Goal: Task Accomplishment & Management: Use online tool/utility

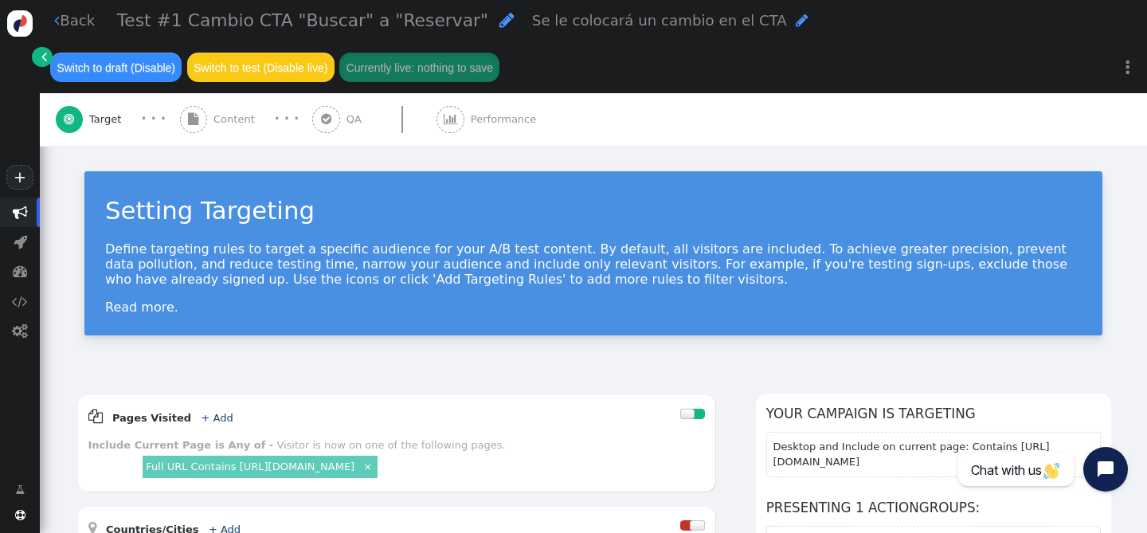
scroll to position [88, 0]
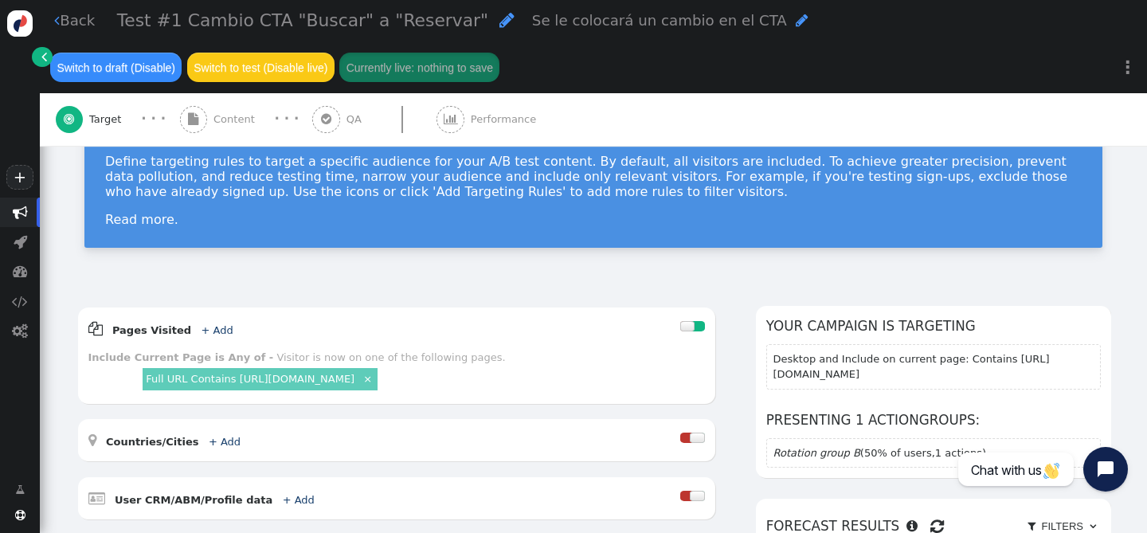
click at [49, 22] on div " Back Test #1 Cambio CTA "Buscar" a "Reservar"  Se le colocará un cambio en e…" at bounding box center [593, 46] width 1107 height 93
click at [61, 22] on link " Back" at bounding box center [74, 21] width 41 height 22
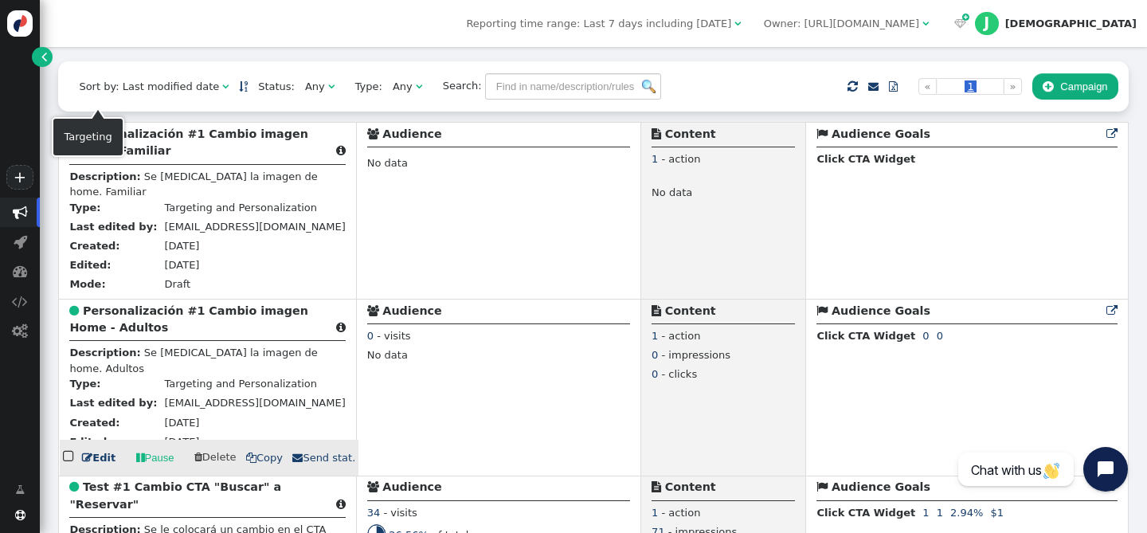
scroll to position [315, 0]
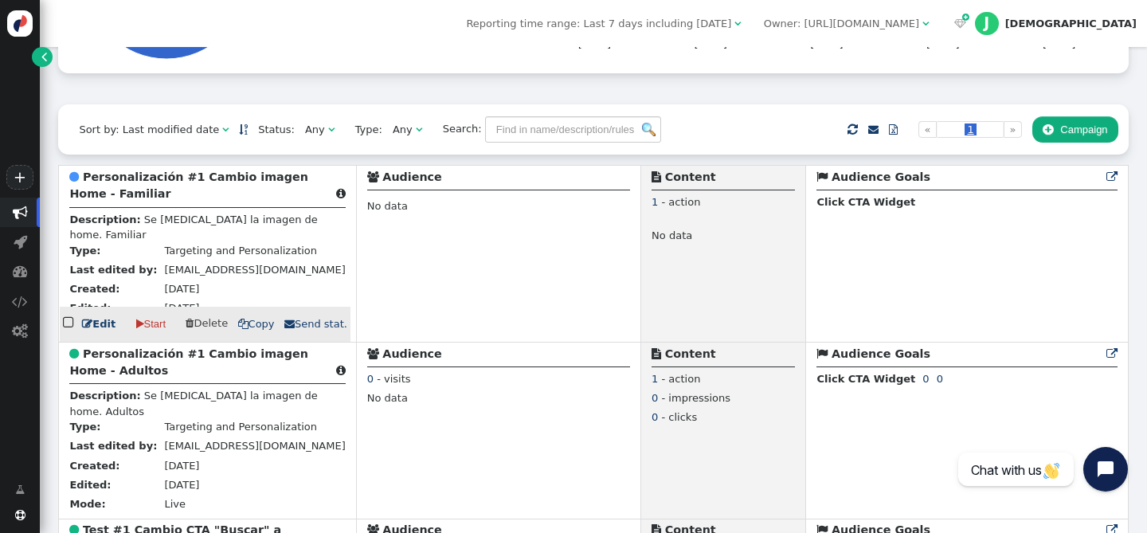
click at [129, 181] on b "Personalización #1 Cambio imagen Home - Familiar" at bounding box center [188, 184] width 238 height 29
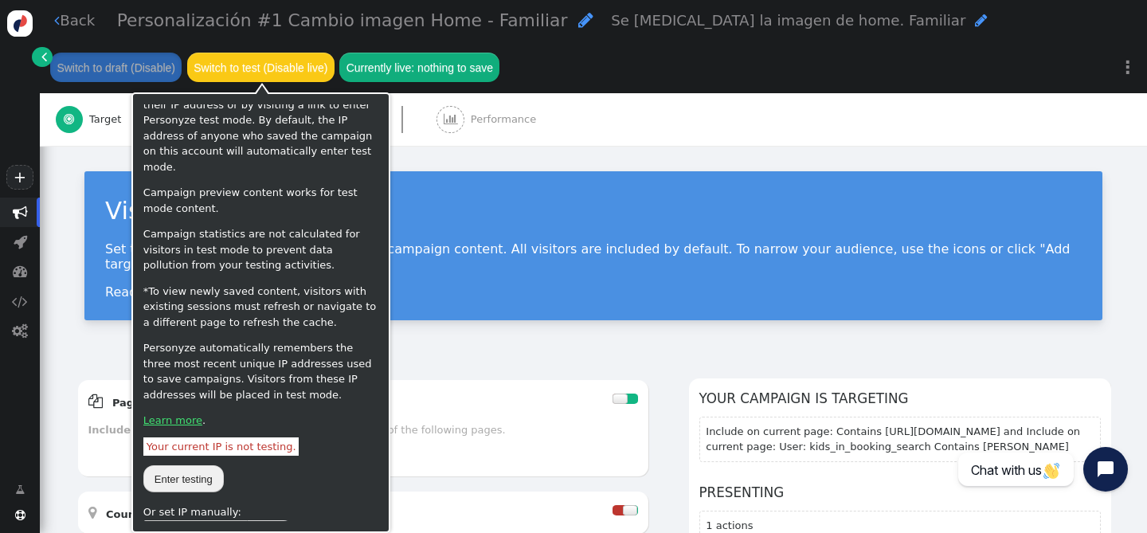
scroll to position [61, 0]
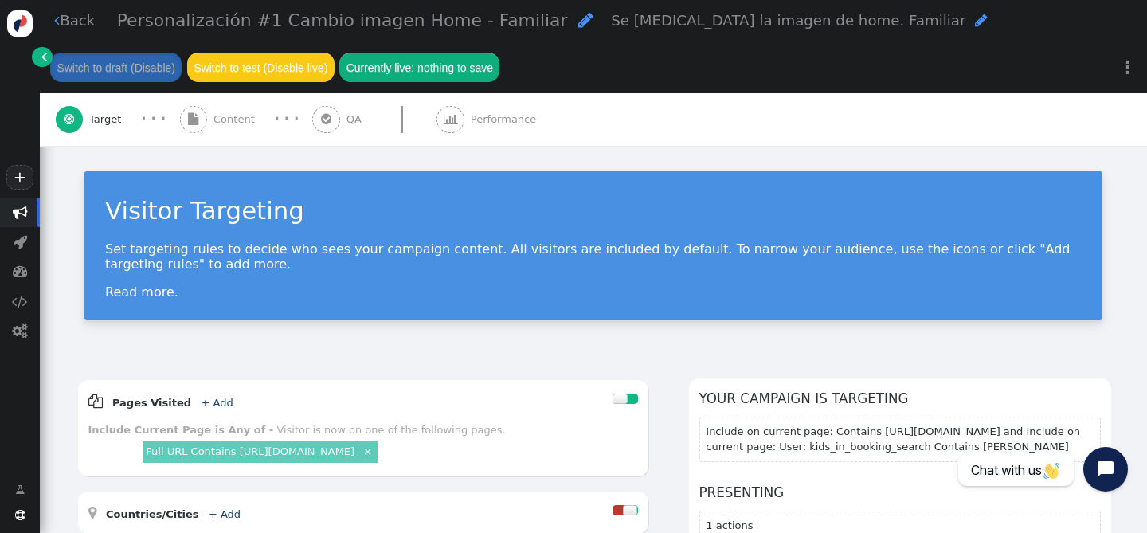
click at [213, 112] on div " Content" at bounding box center [220, 119] width 81 height 53
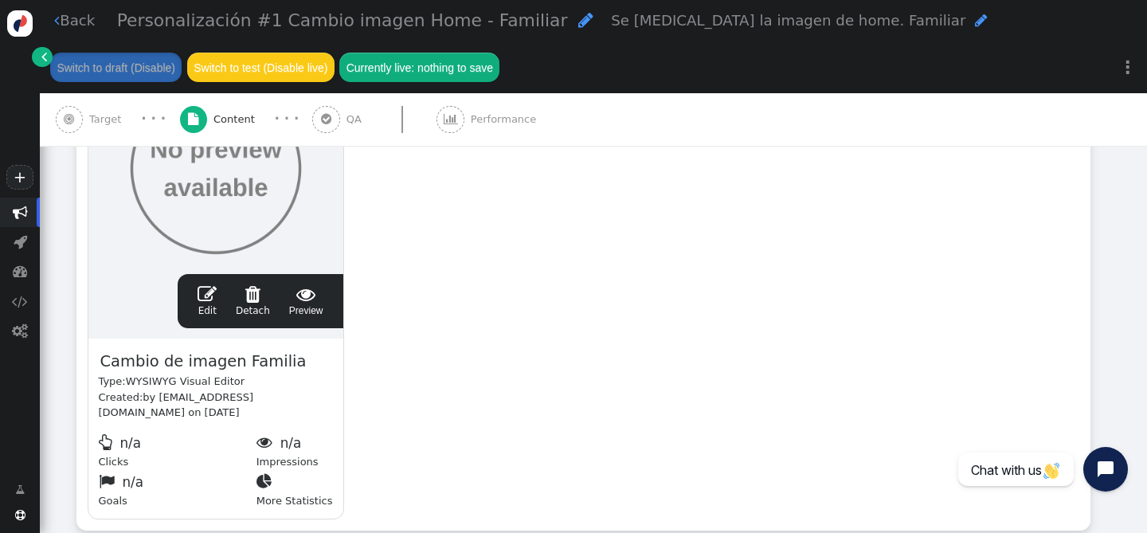
scroll to position [421, 0]
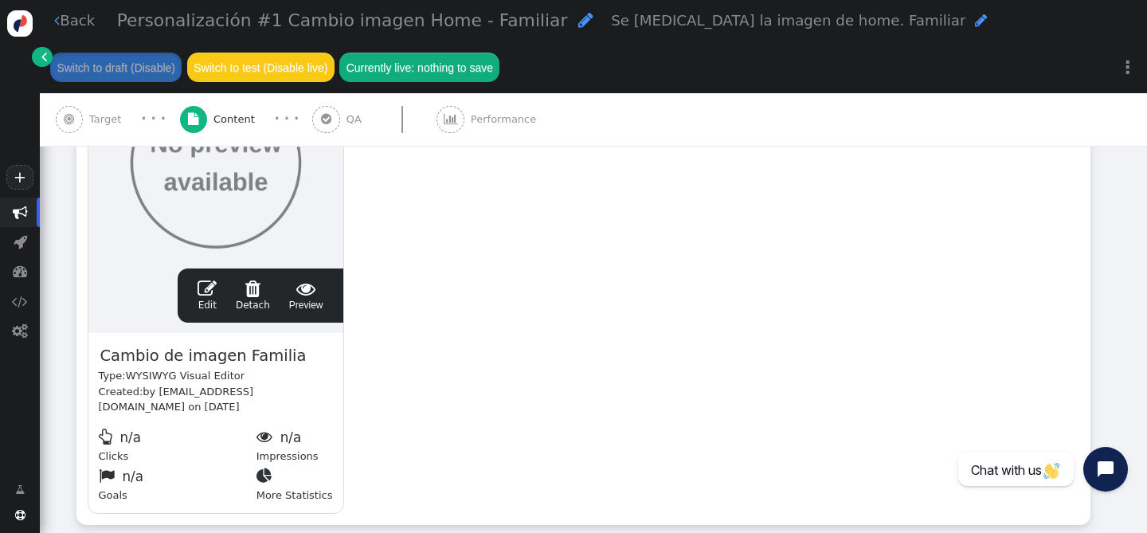
click at [208, 283] on span "" at bounding box center [207, 288] width 19 height 19
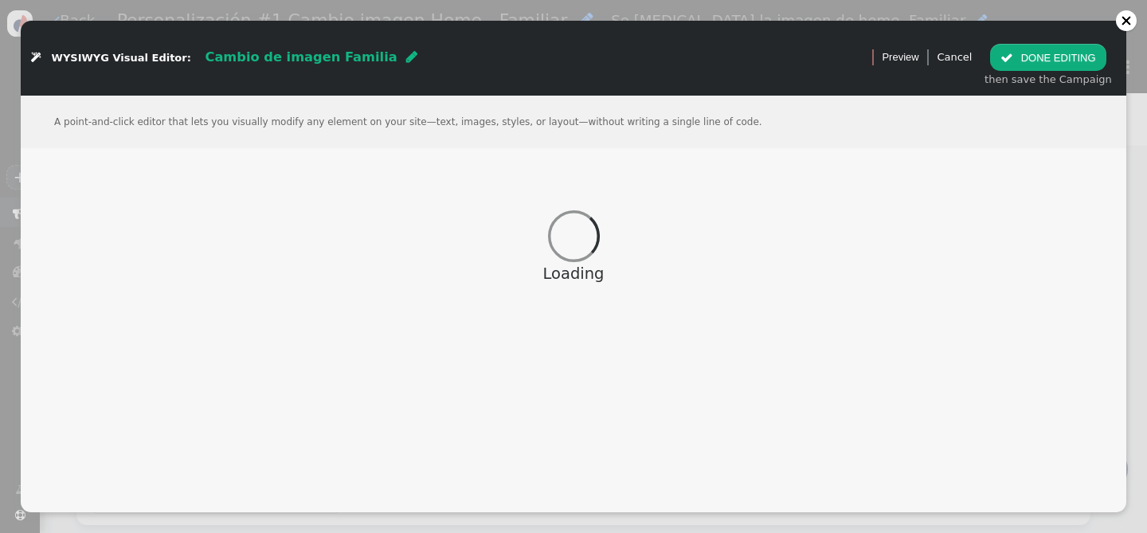
scroll to position [427, 0]
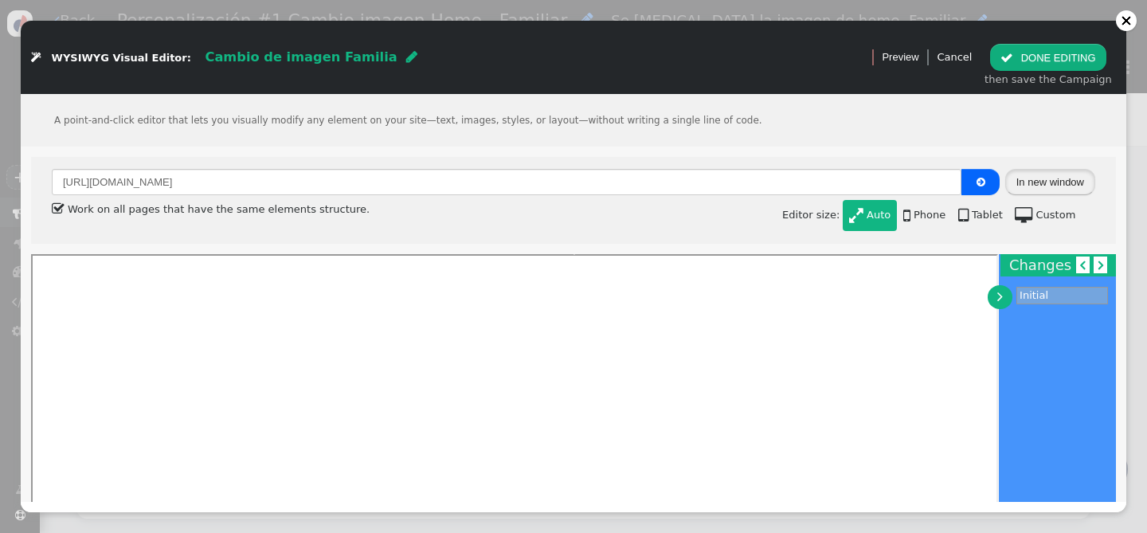
click at [1056, 182] on button "In new window" at bounding box center [1050, 182] width 90 height 27
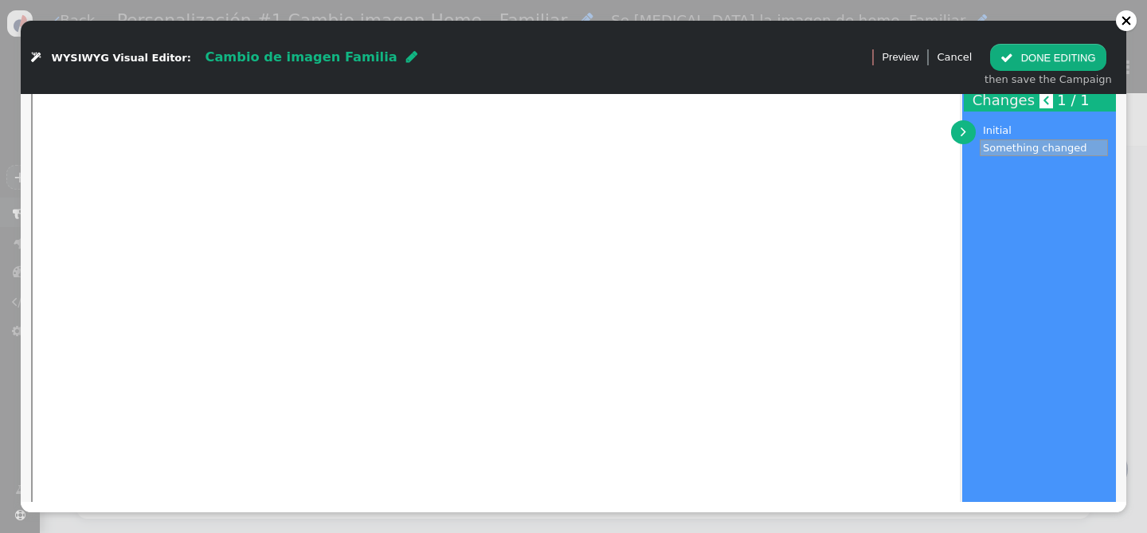
scroll to position [0, 0]
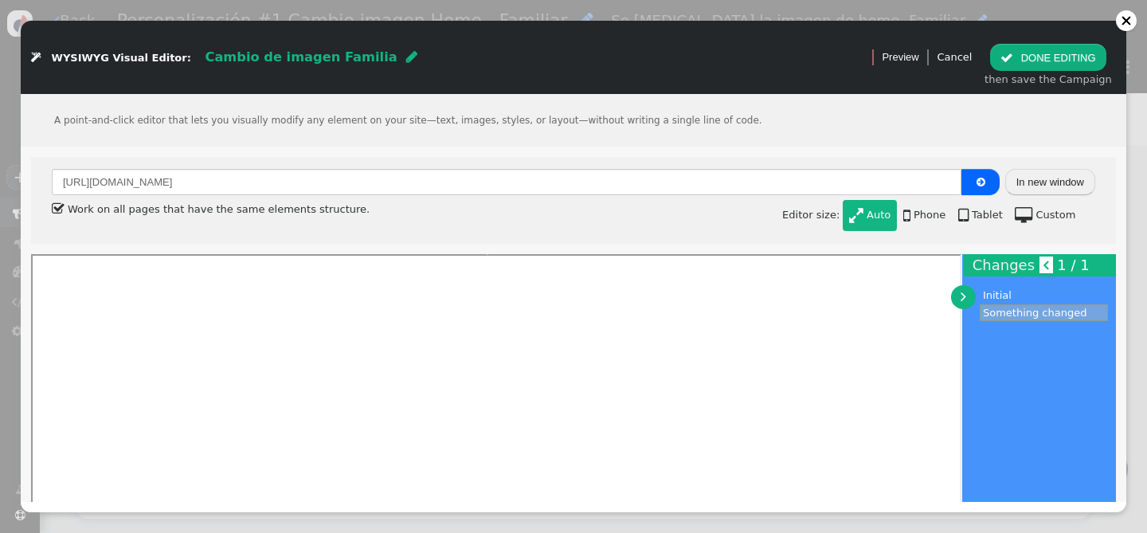
click at [1033, 189] on button "In new window" at bounding box center [1050, 182] width 90 height 27
click at [1129, 23] on div at bounding box center [1126, 20] width 11 height 11
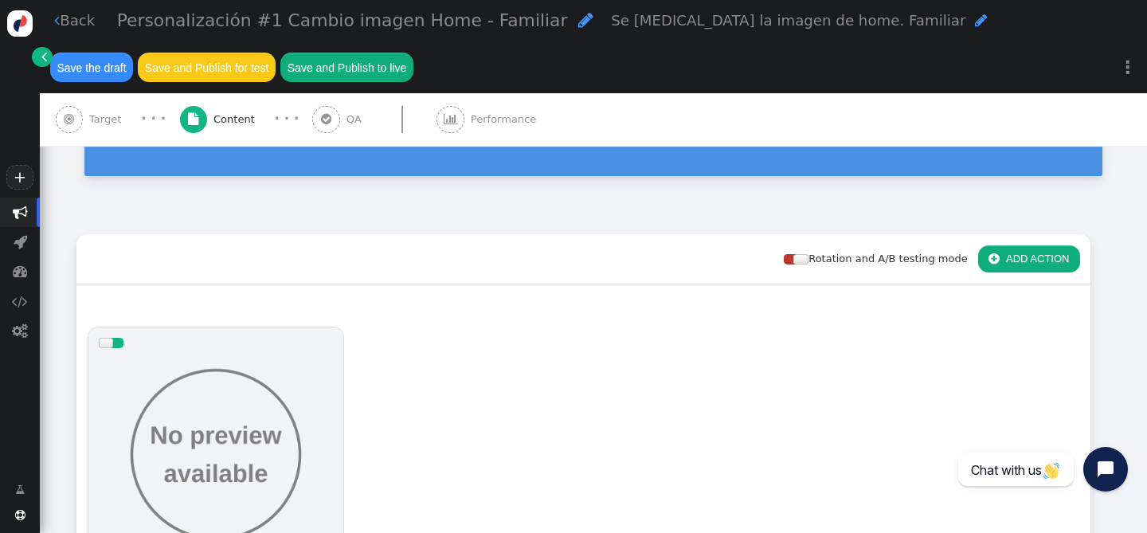
scroll to position [127, 0]
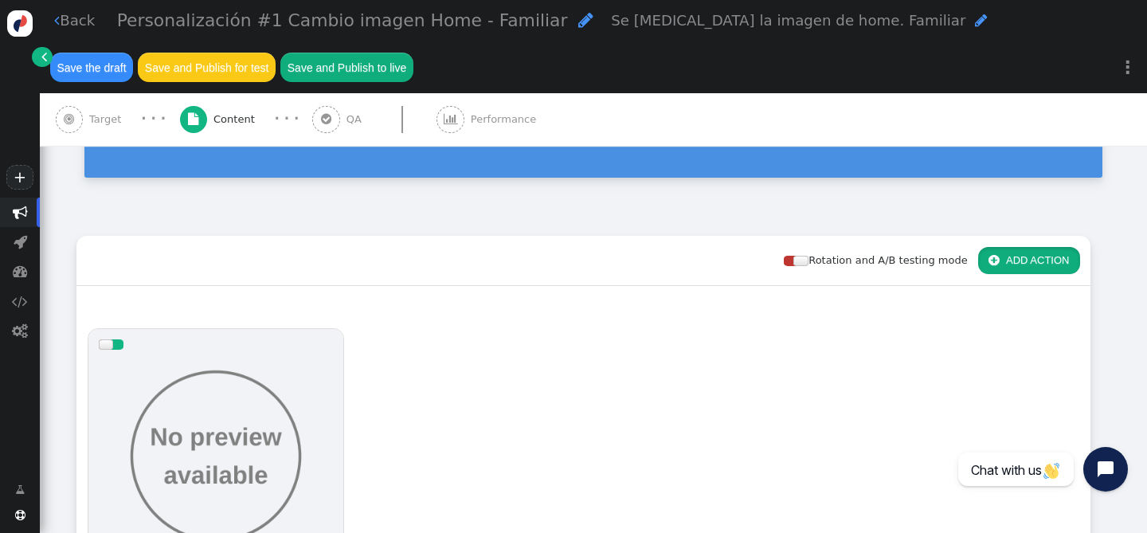
click at [1047, 260] on button " ADD ACTION" at bounding box center [1029, 260] width 102 height 27
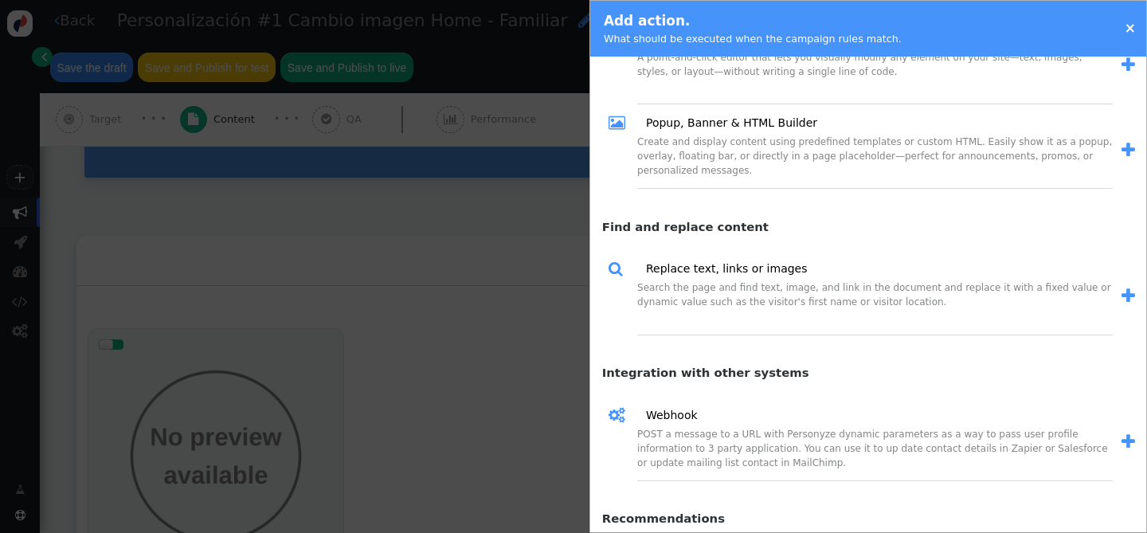
scroll to position [838, 0]
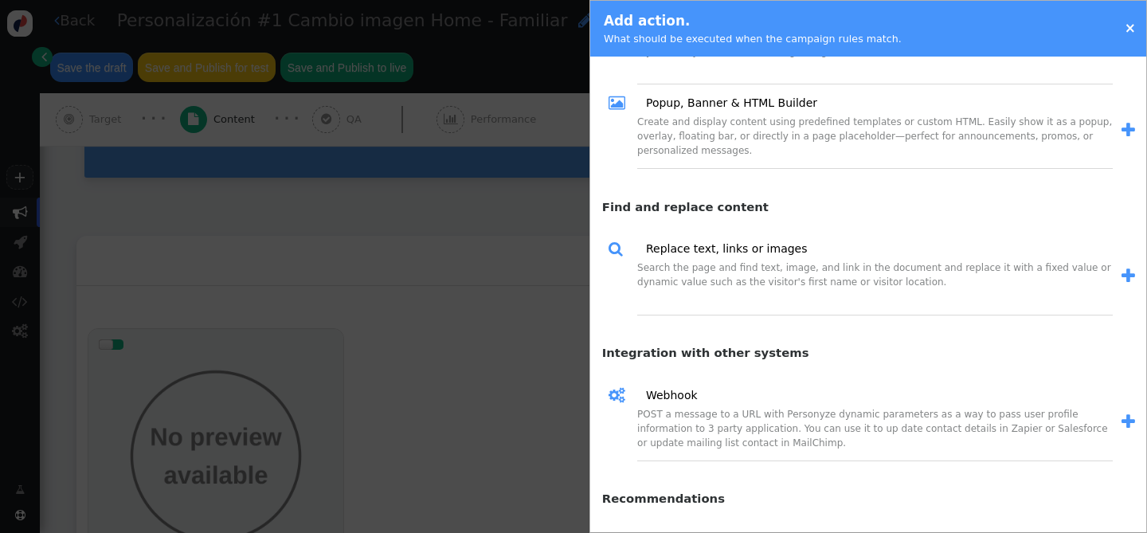
click at [1125, 275] on span "" at bounding box center [1129, 276] width 14 height 17
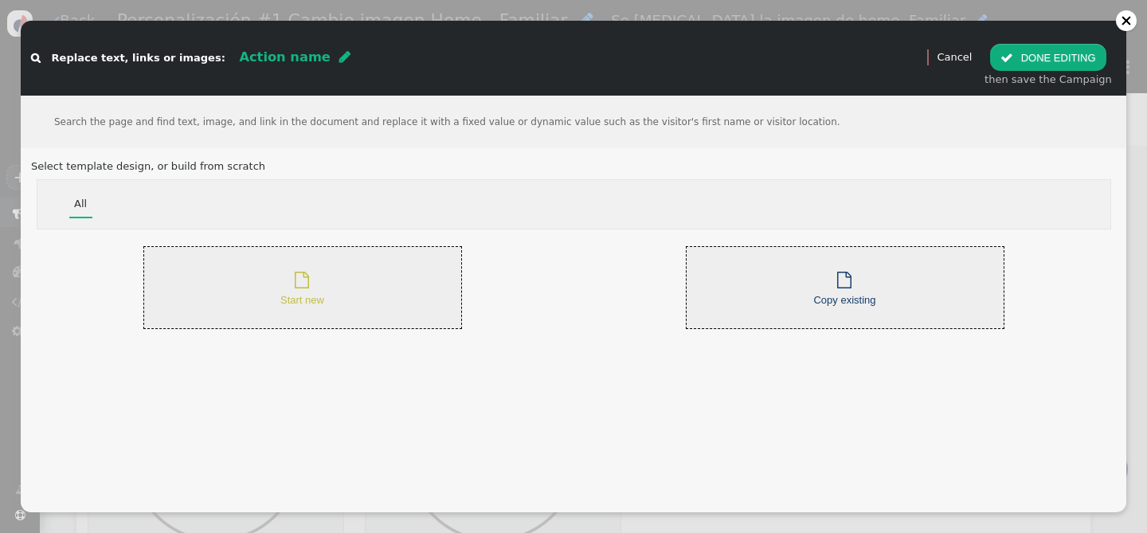
click at [307, 284] on span "" at bounding box center [302, 280] width 14 height 17
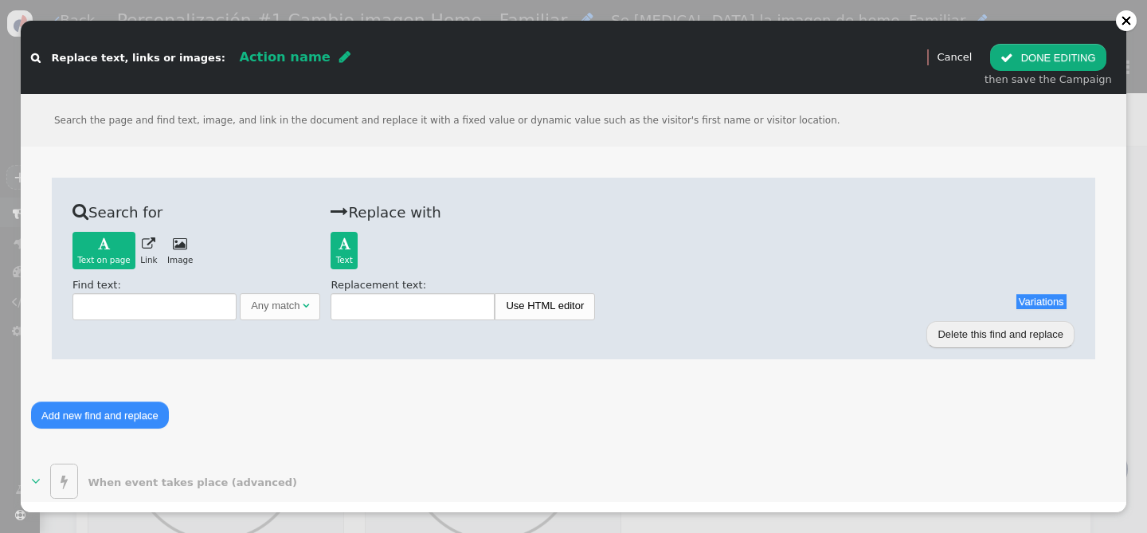
click at [179, 245] on span "" at bounding box center [180, 243] width 14 height 13
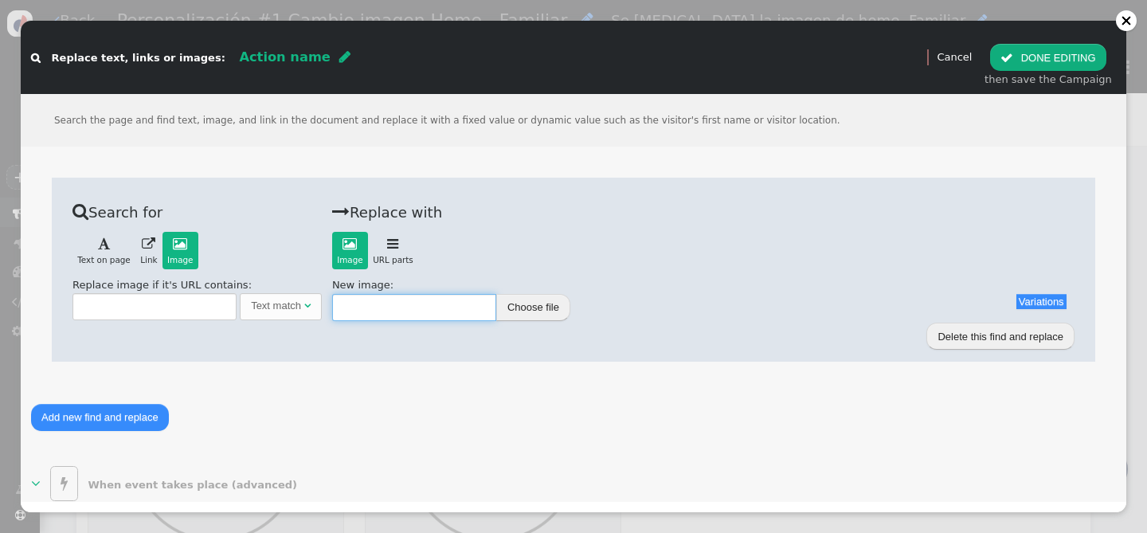
click at [395, 304] on input "text" at bounding box center [414, 307] width 164 height 27
paste input "[URL][DOMAIN_NAME]"
type input "[URL][DOMAIN_NAME]"
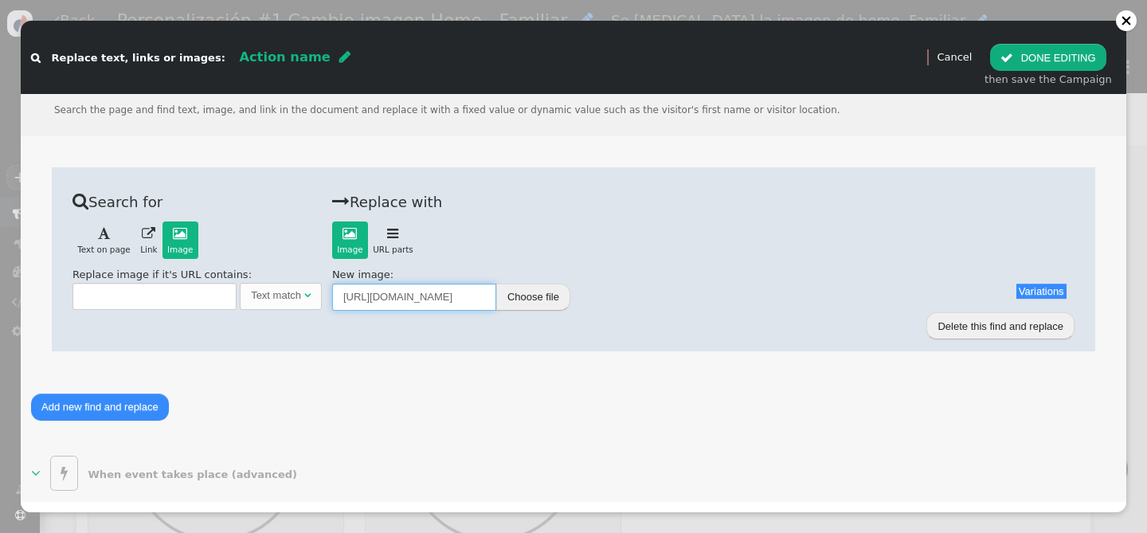
scroll to position [11, 0]
click at [1068, 52] on button " DONE EDITING" at bounding box center [1047, 57] width 115 height 27
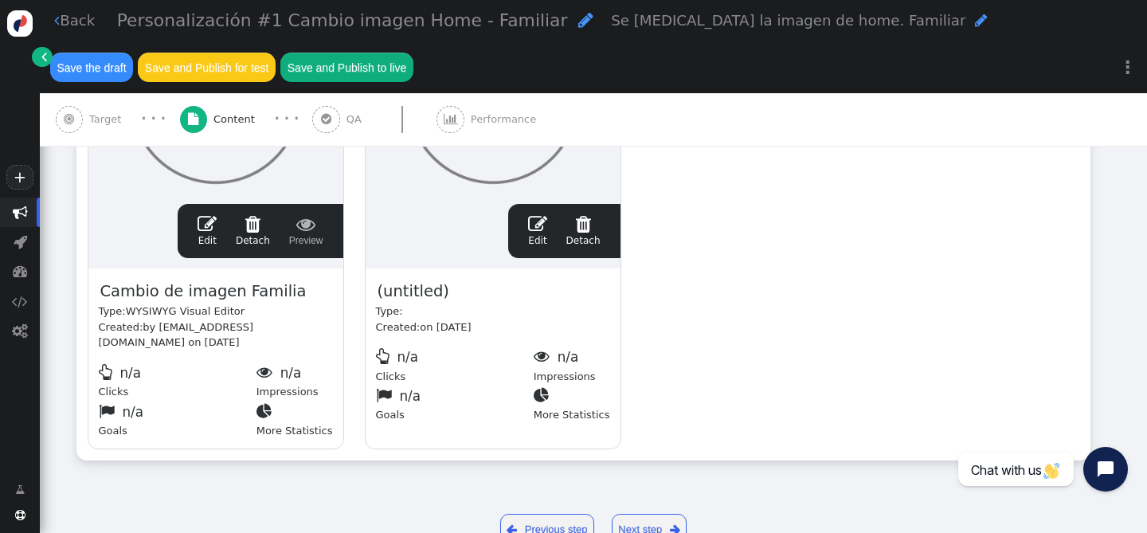
scroll to position [481, 0]
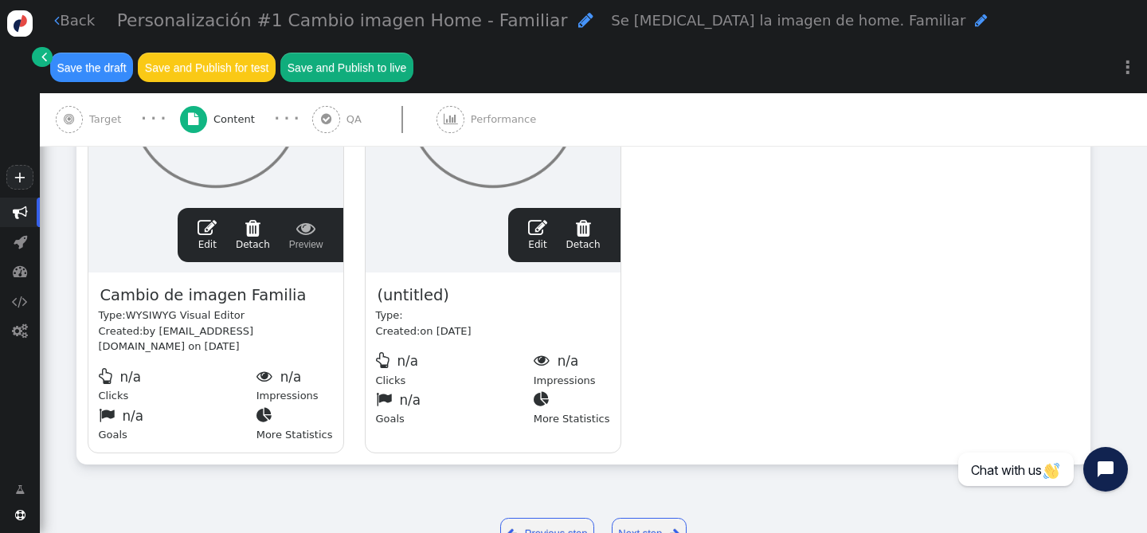
click at [206, 229] on span "" at bounding box center [207, 227] width 19 height 19
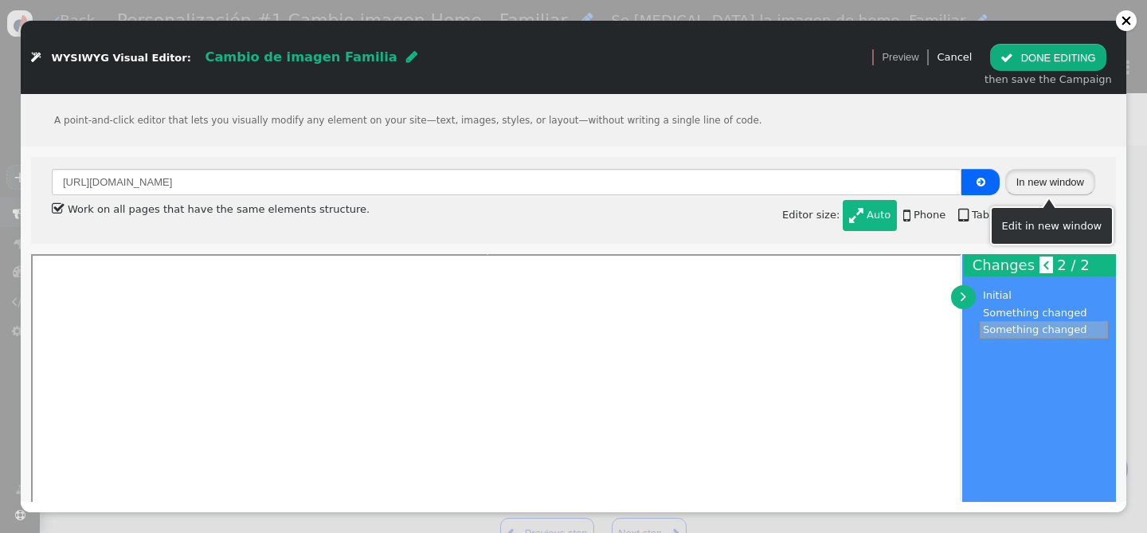
click at [1042, 184] on button "In new window" at bounding box center [1050, 182] width 90 height 27
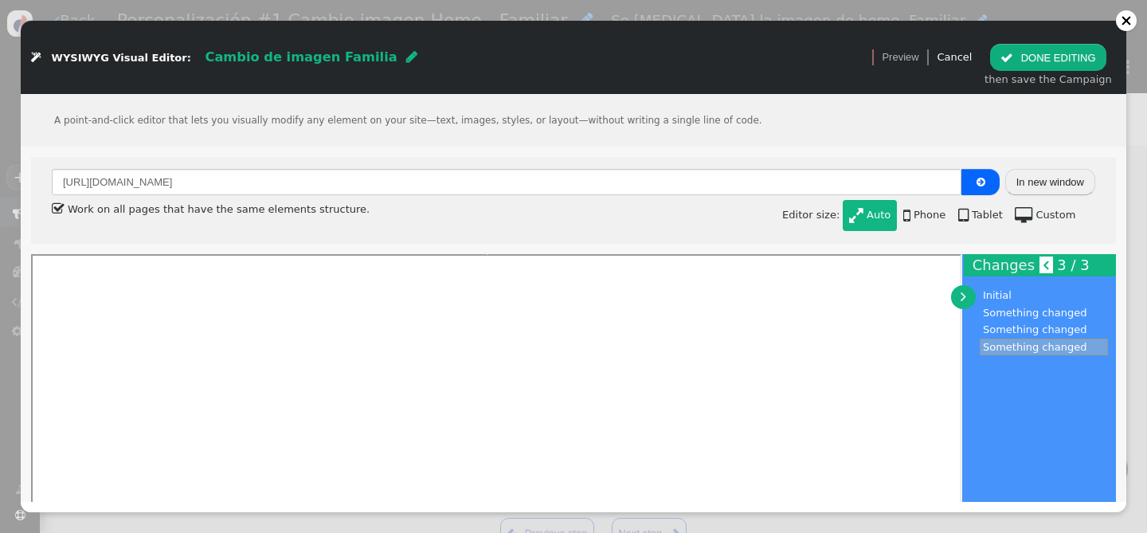
click at [1045, 63] on button " DONE EDITING" at bounding box center [1047, 57] width 115 height 27
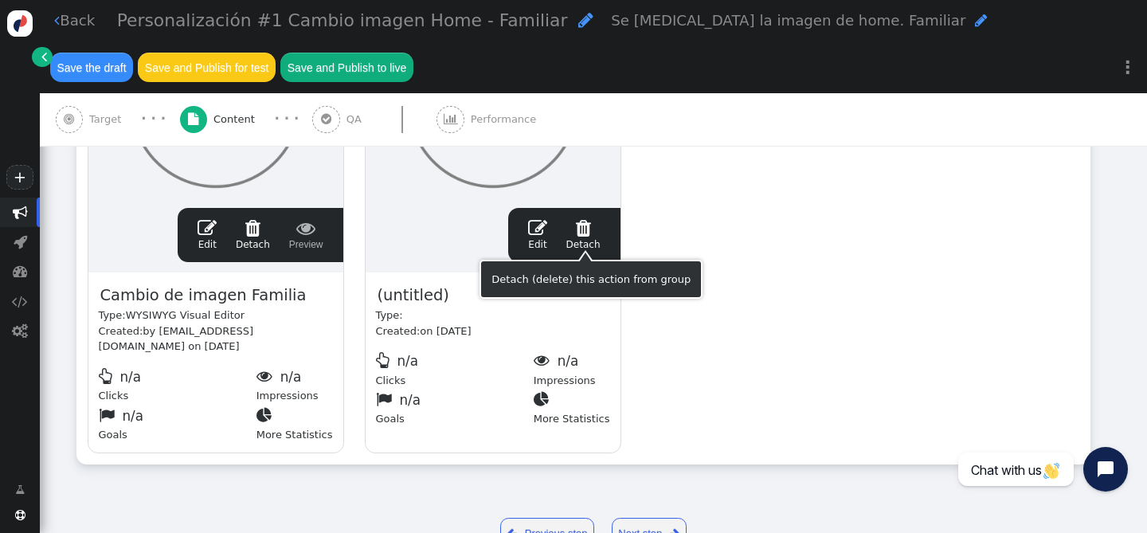
click at [582, 231] on span "" at bounding box center [583, 227] width 34 height 19
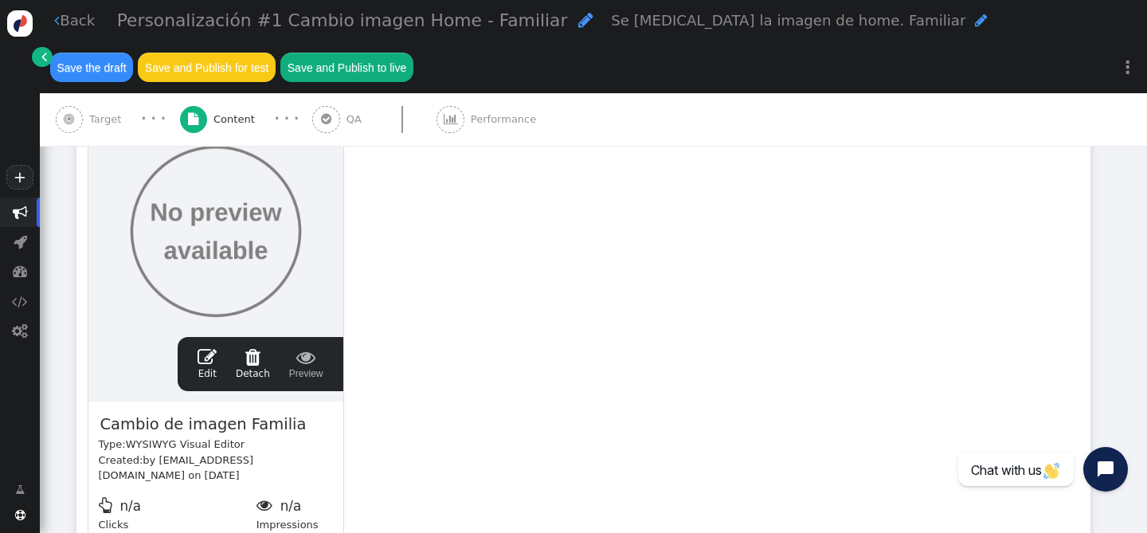
scroll to position [306, 0]
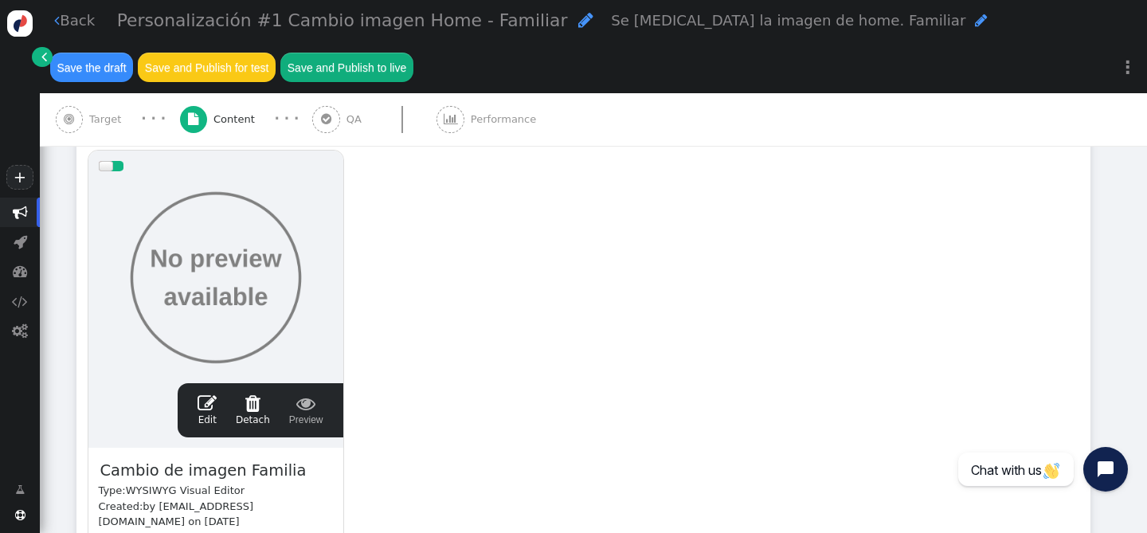
click at [321, 117] on span "" at bounding box center [326, 119] width 10 height 12
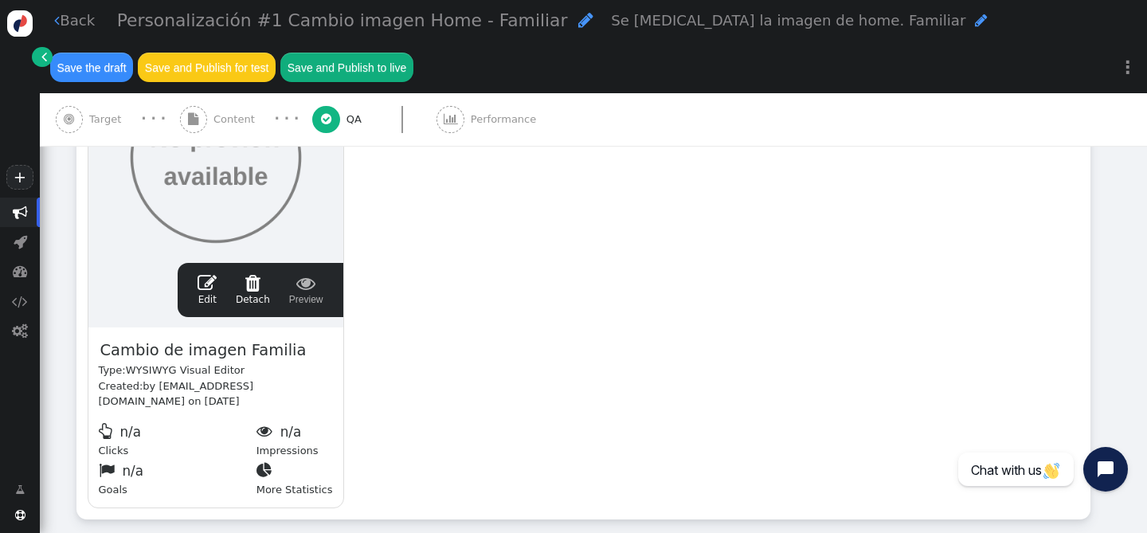
scroll to position [0, 0]
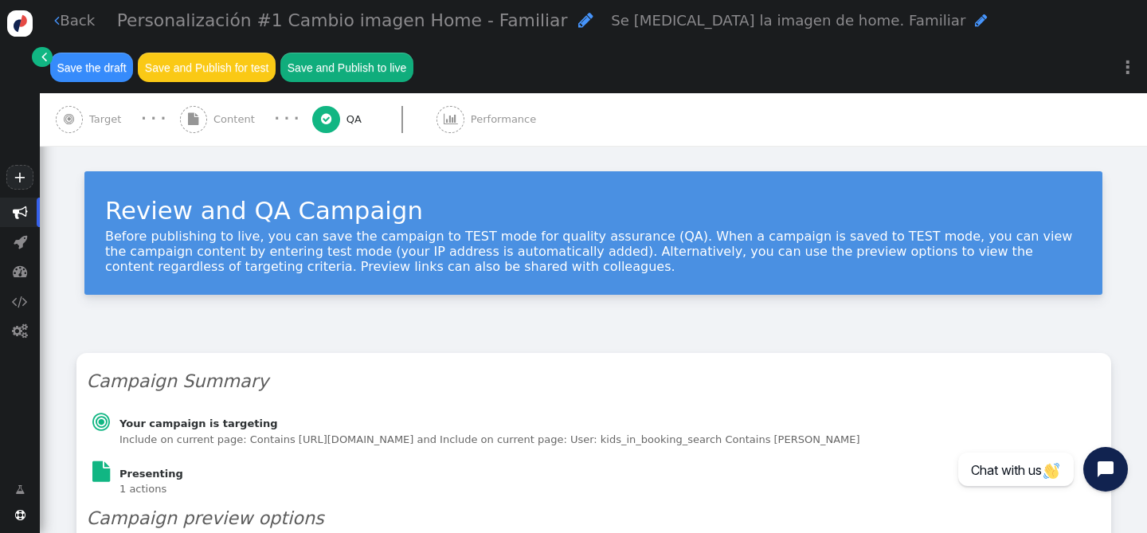
type input "[URL][DOMAIN_NAME]"
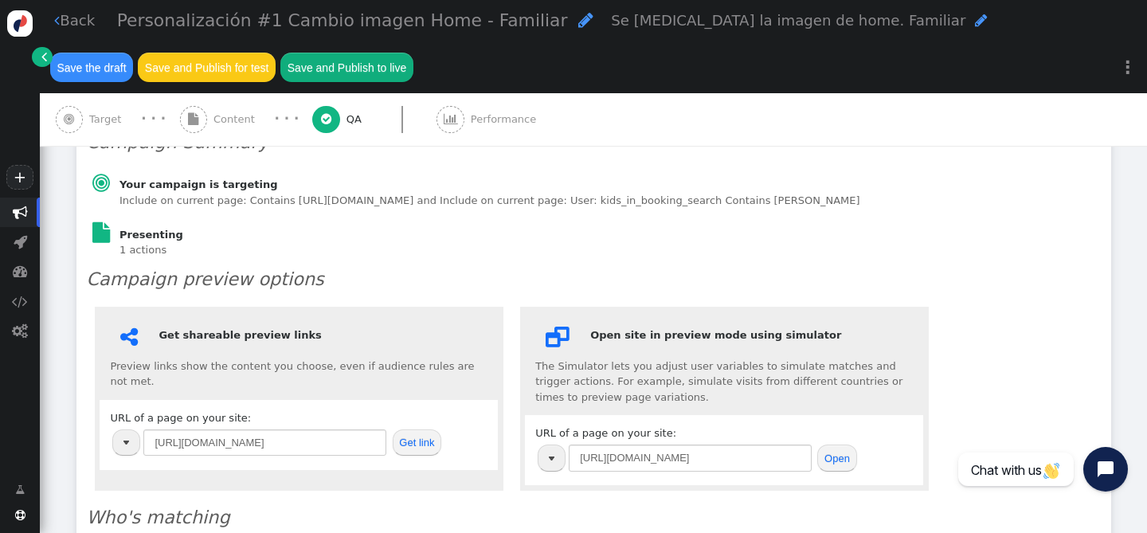
scroll to position [252, 0]
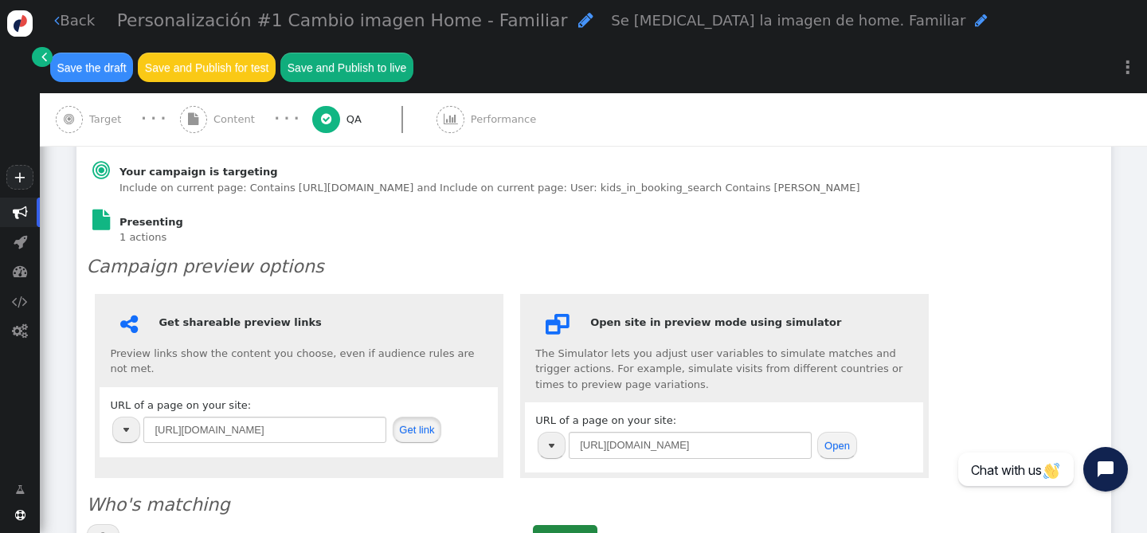
click at [429, 431] on button "Get link" at bounding box center [417, 430] width 49 height 27
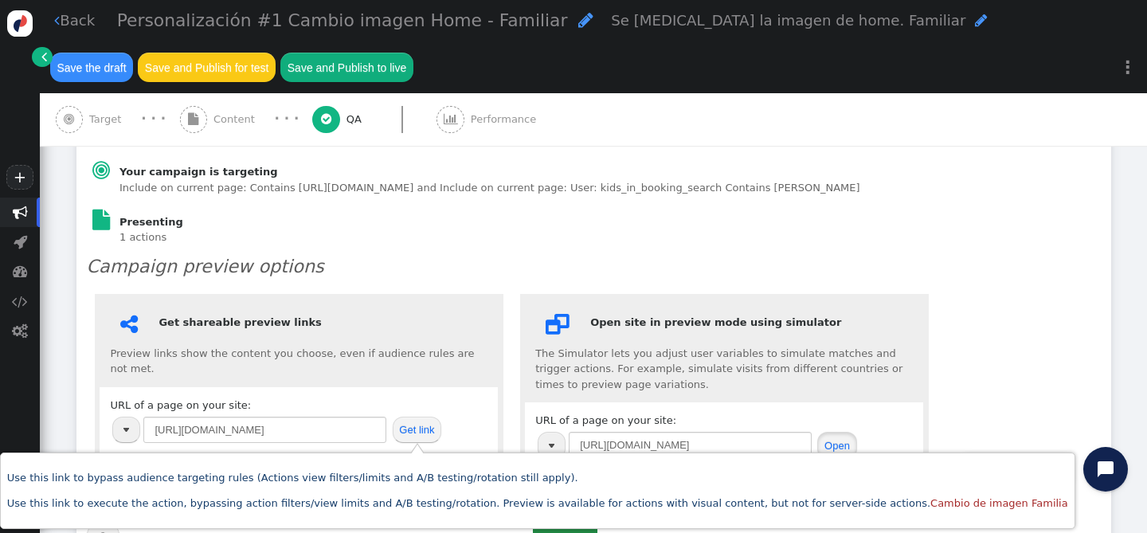
click at [843, 444] on button "Open" at bounding box center [836, 445] width 39 height 27
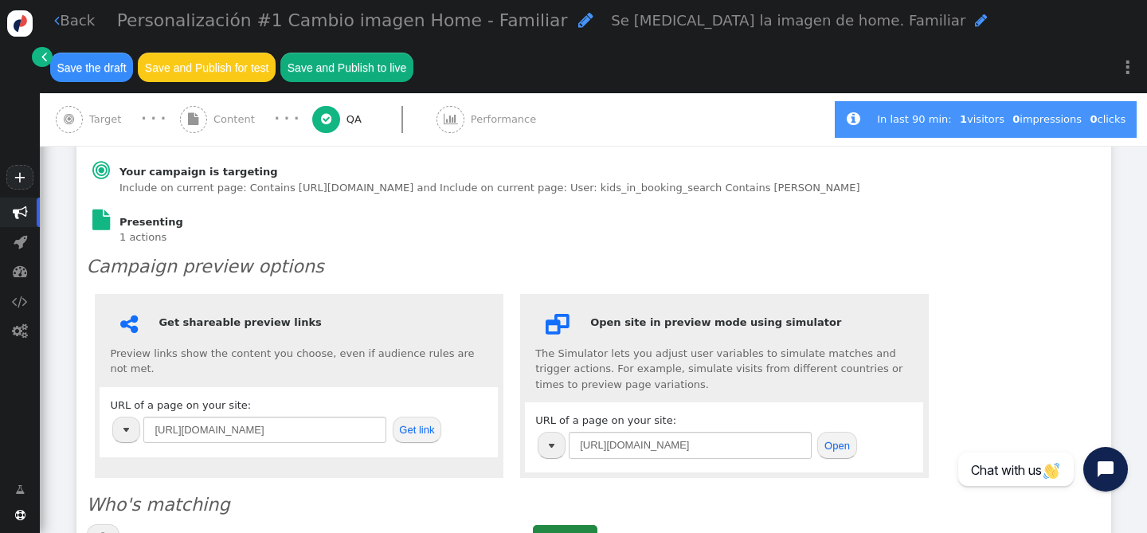
scroll to position [0, 0]
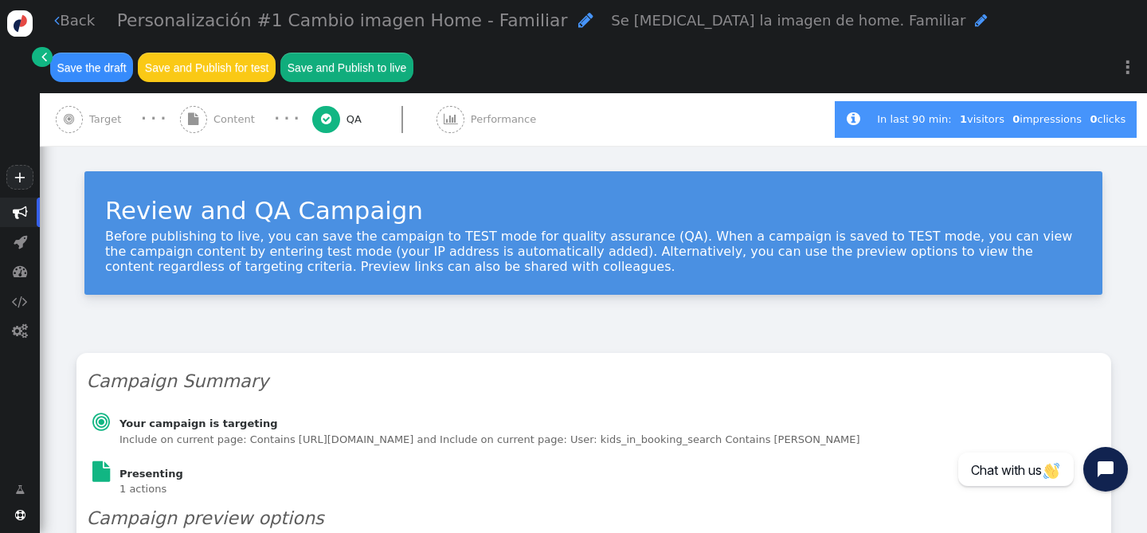
click at [218, 128] on div " Content" at bounding box center [220, 119] width 81 height 53
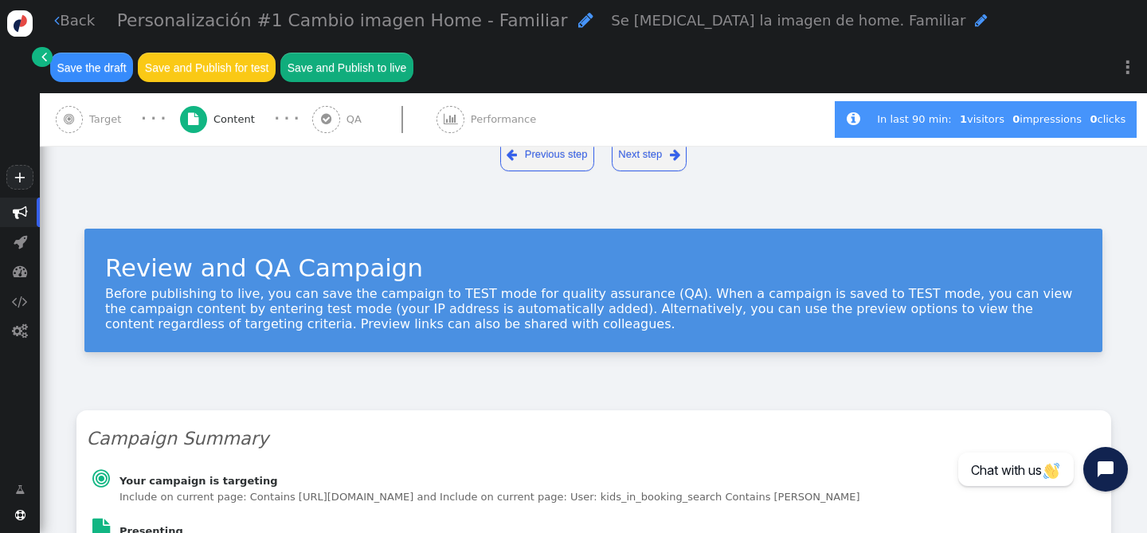
click at [218, 128] on div " Content" at bounding box center [220, 119] width 81 height 53
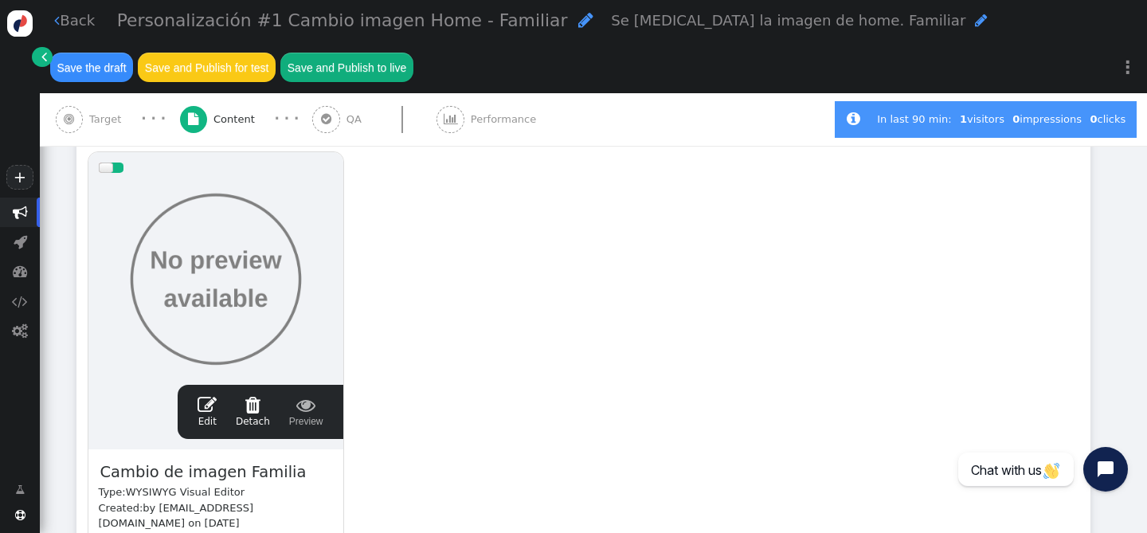
scroll to position [381, 0]
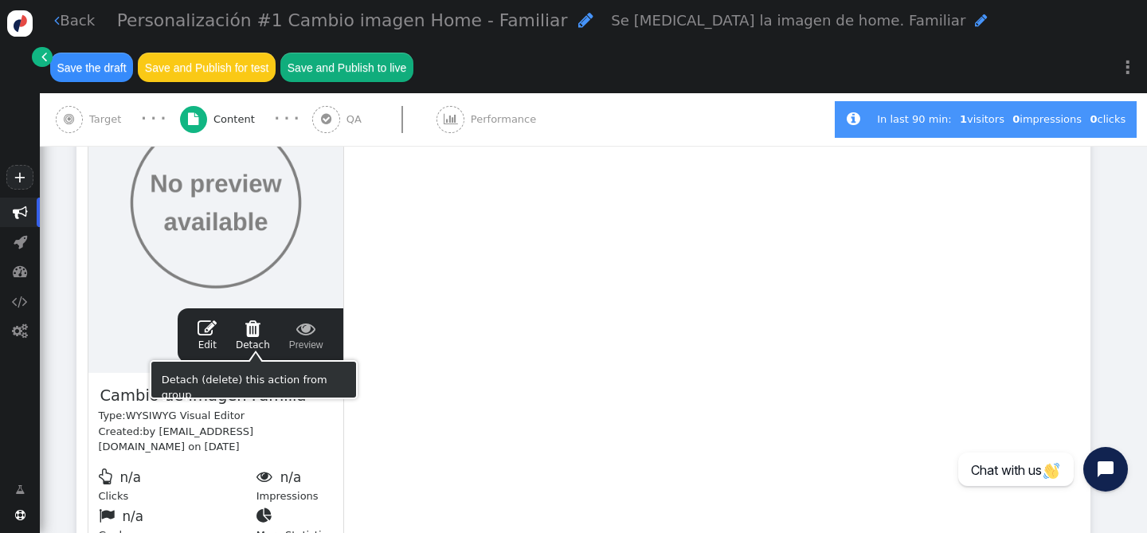
click at [196, 350] on div " Edit  Detach  Preview" at bounding box center [260, 335] width 145 height 33
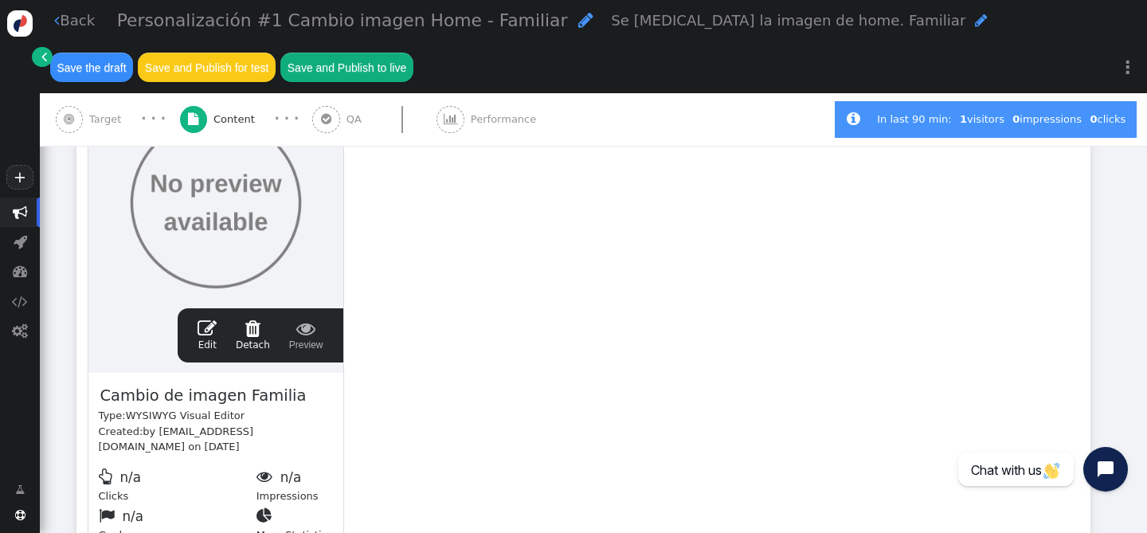
click at [208, 336] on span "" at bounding box center [207, 328] width 19 height 19
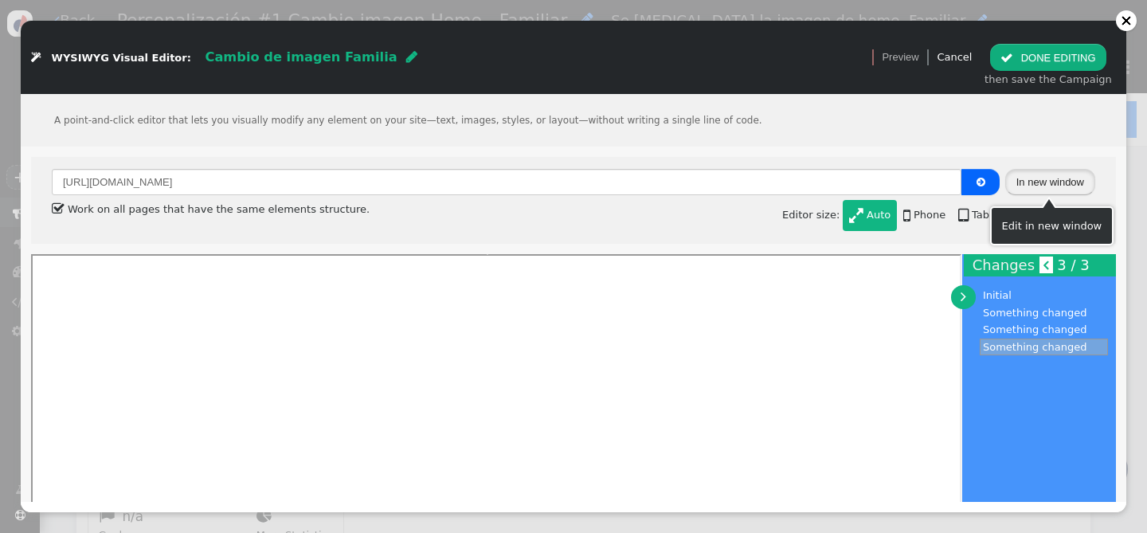
click at [1057, 186] on button "In new window" at bounding box center [1050, 182] width 90 height 27
click at [1056, 67] on button " DONE EDITING" at bounding box center [1047, 57] width 115 height 27
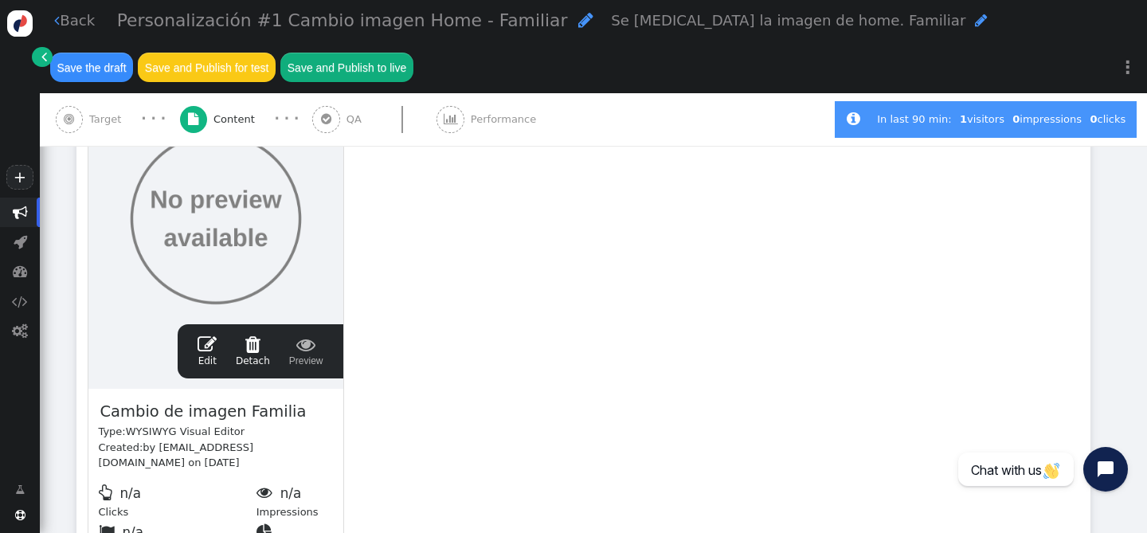
scroll to position [369, 0]
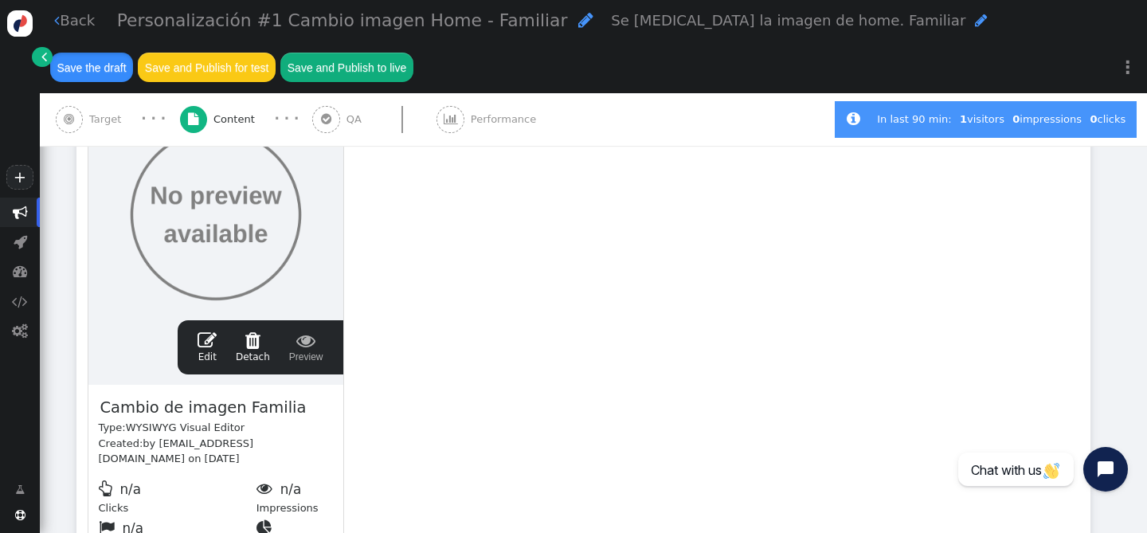
click at [88, 71] on button "Save the draft" at bounding box center [91, 67] width 83 height 29
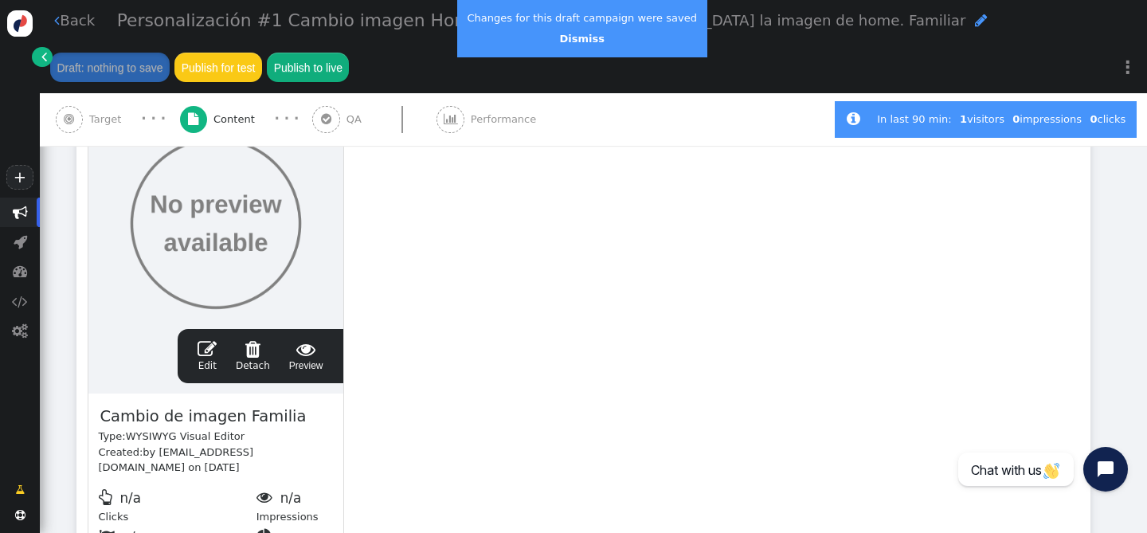
scroll to position [409, 0]
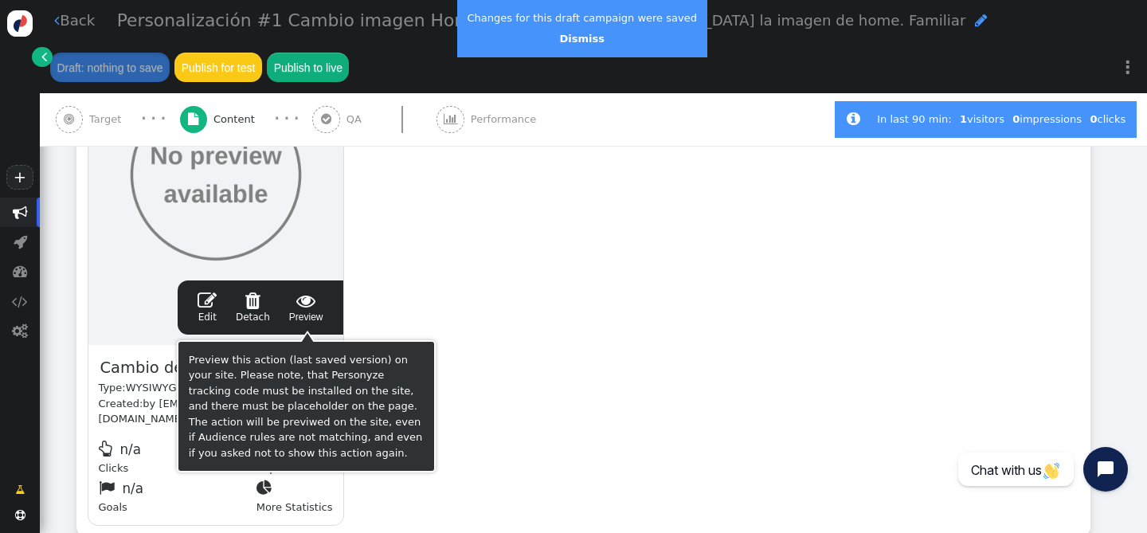
click at [309, 310] on span "" at bounding box center [306, 300] width 34 height 19
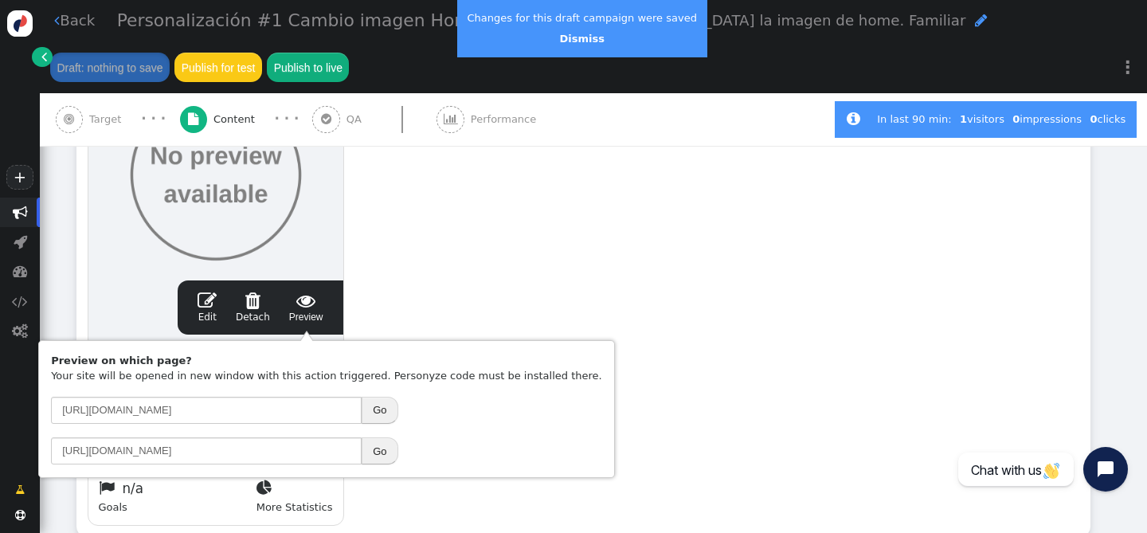
click at [380, 409] on button "Go" at bounding box center [380, 410] width 36 height 27
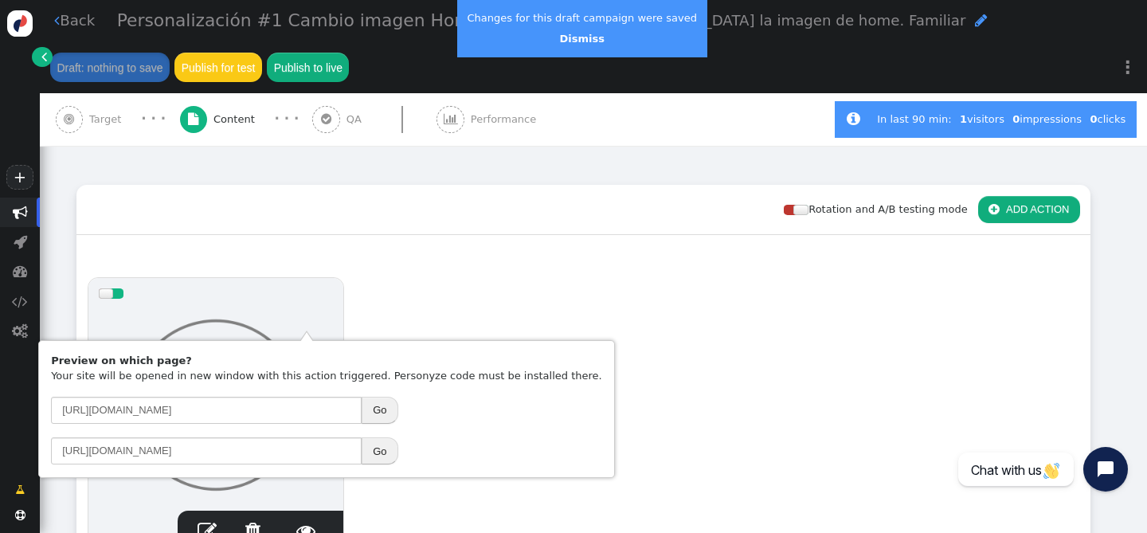
scroll to position [182, 0]
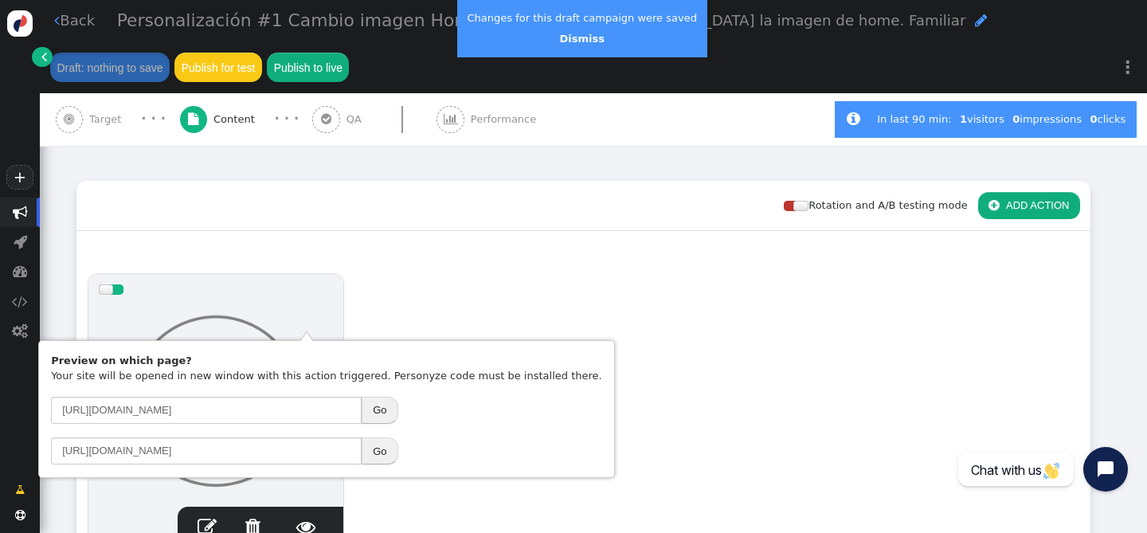
click at [47, 57] on link "" at bounding box center [42, 57] width 20 height 20
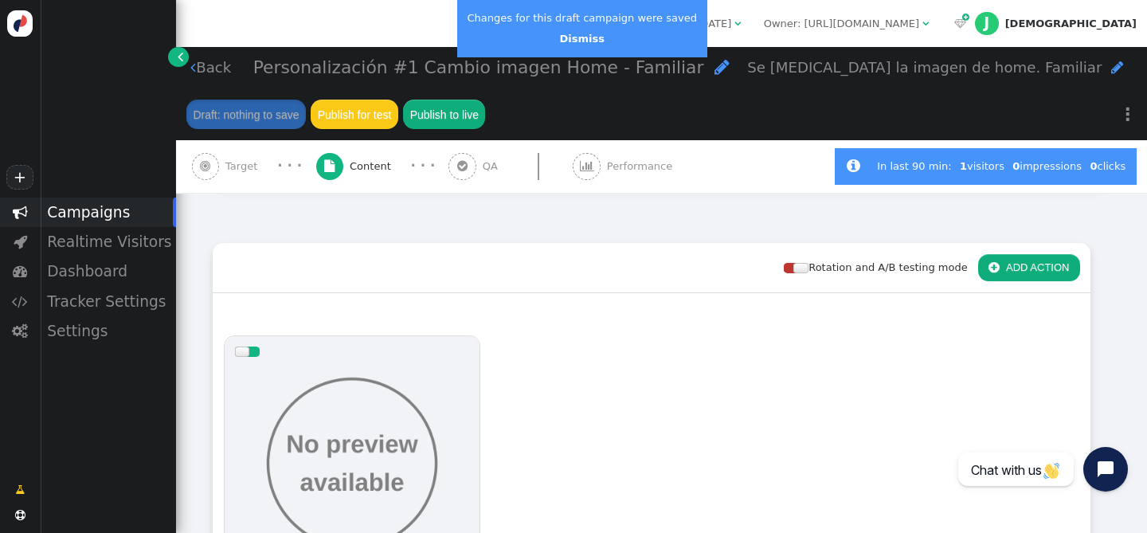
scroll to position [176, 0]
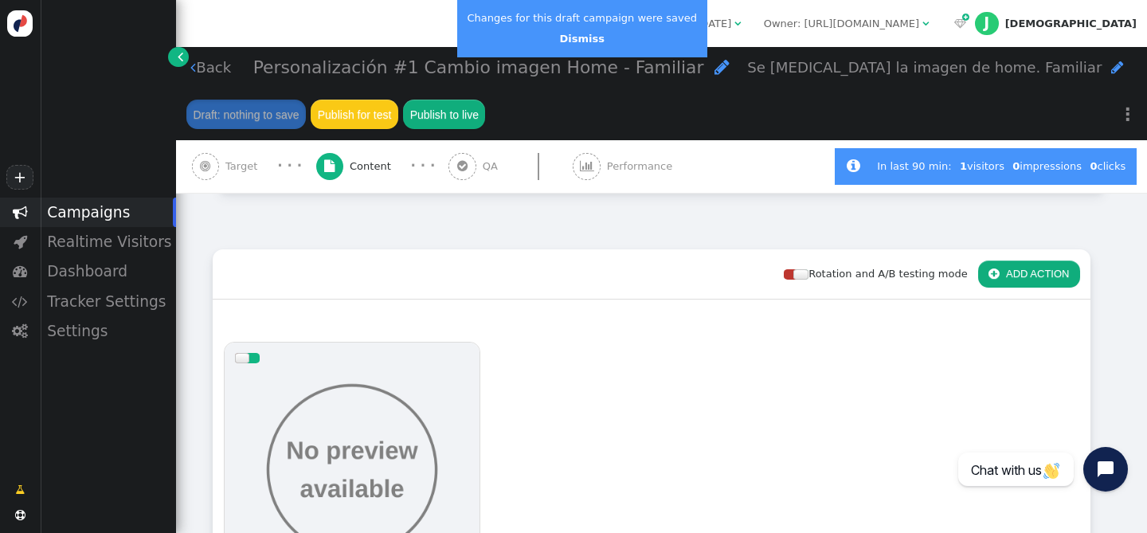
click at [178, 58] on span "" at bounding box center [181, 57] width 6 height 16
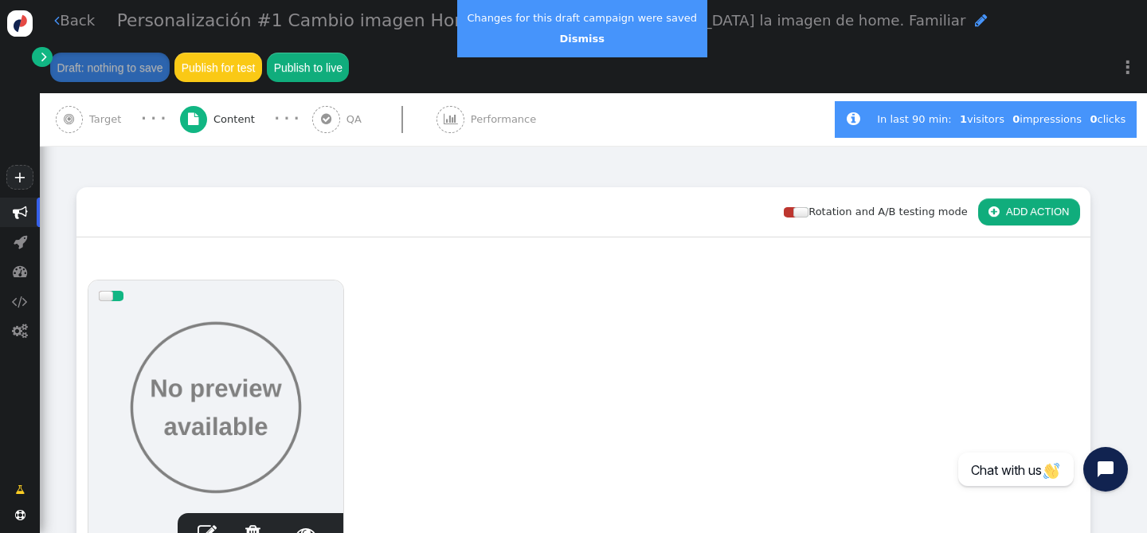
scroll to position [182, 0]
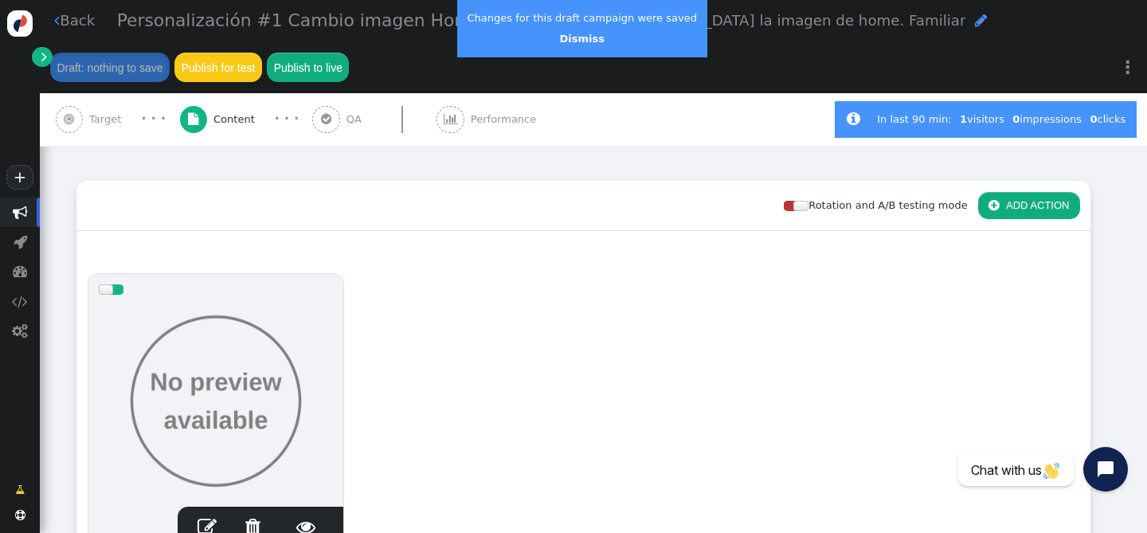
click at [74, 25] on link " Back" at bounding box center [74, 21] width 41 height 22
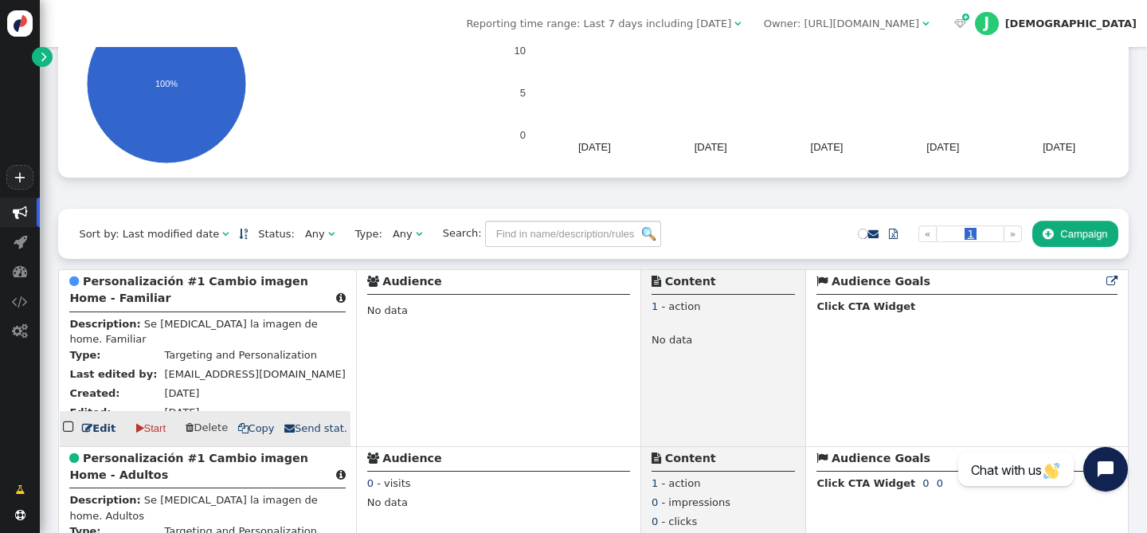
scroll to position [307, 0]
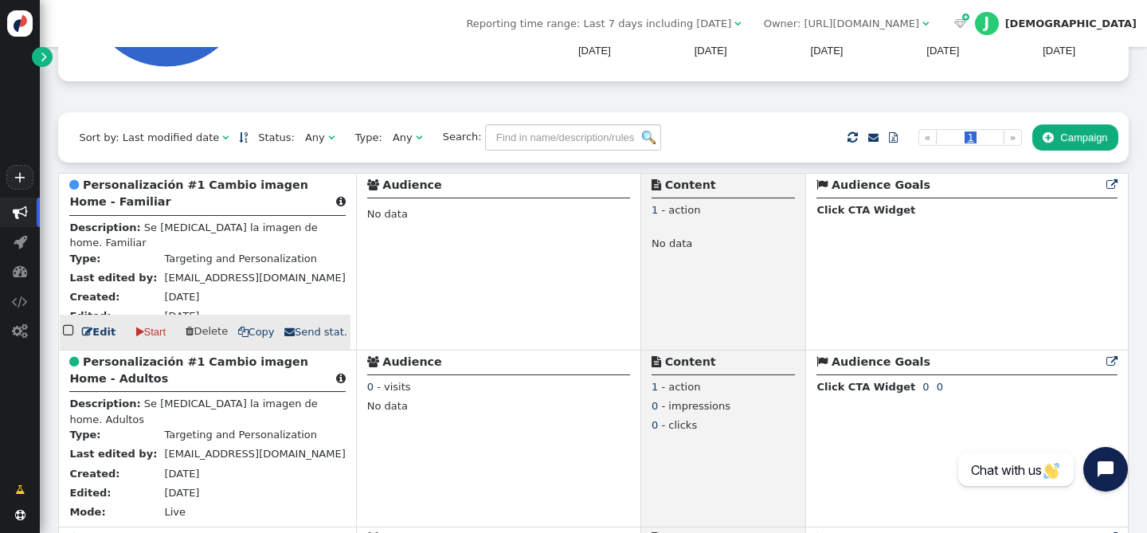
click at [182, 177] on td " Personalización #1 Cambio imagen Home - Familiar  Description: Se [MEDICAL_D…" at bounding box center [207, 261] width 297 height 177
click at [171, 187] on b "Personalización #1 Cambio imagen Home - Familiar" at bounding box center [188, 192] width 238 height 29
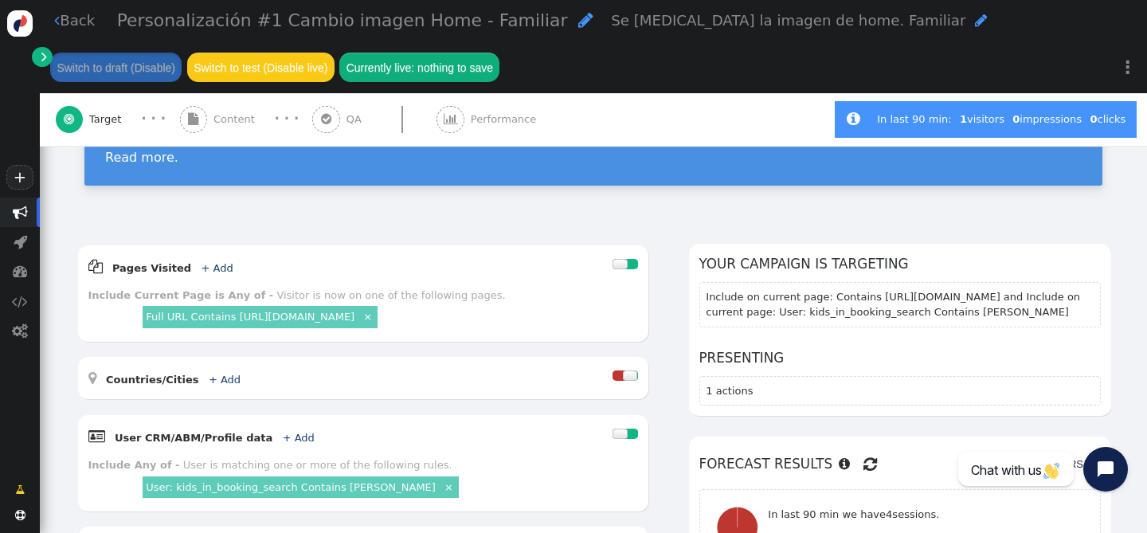
scroll to position [139, 0]
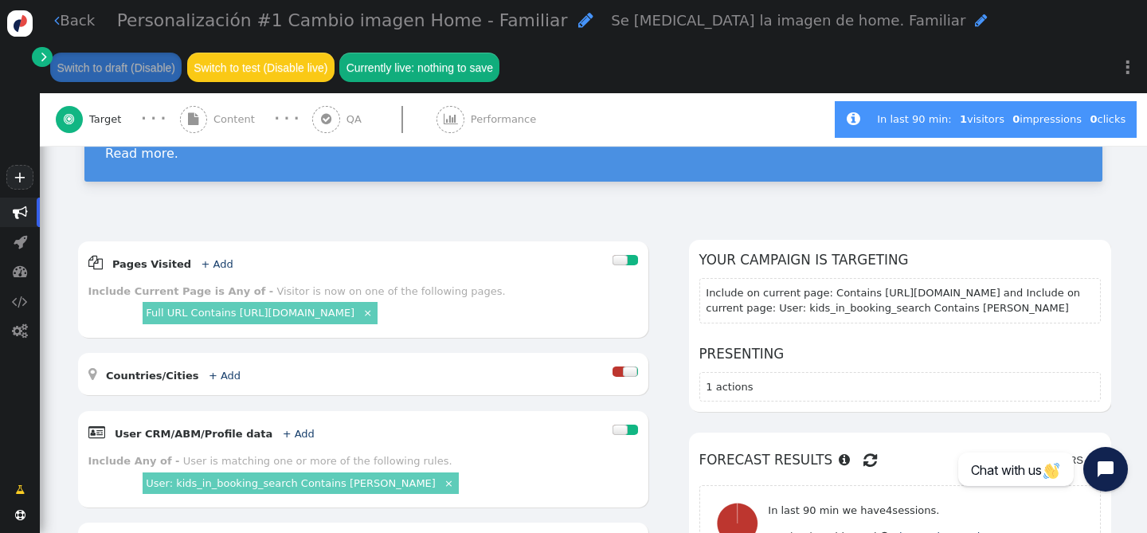
click at [207, 115] on div " Content" at bounding box center [220, 119] width 81 height 53
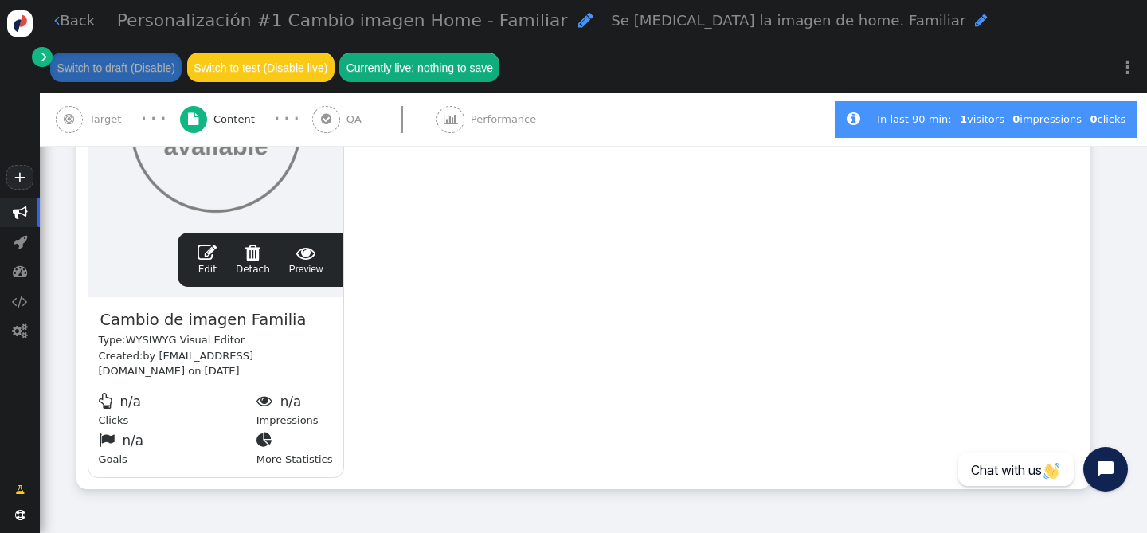
scroll to position [460, 0]
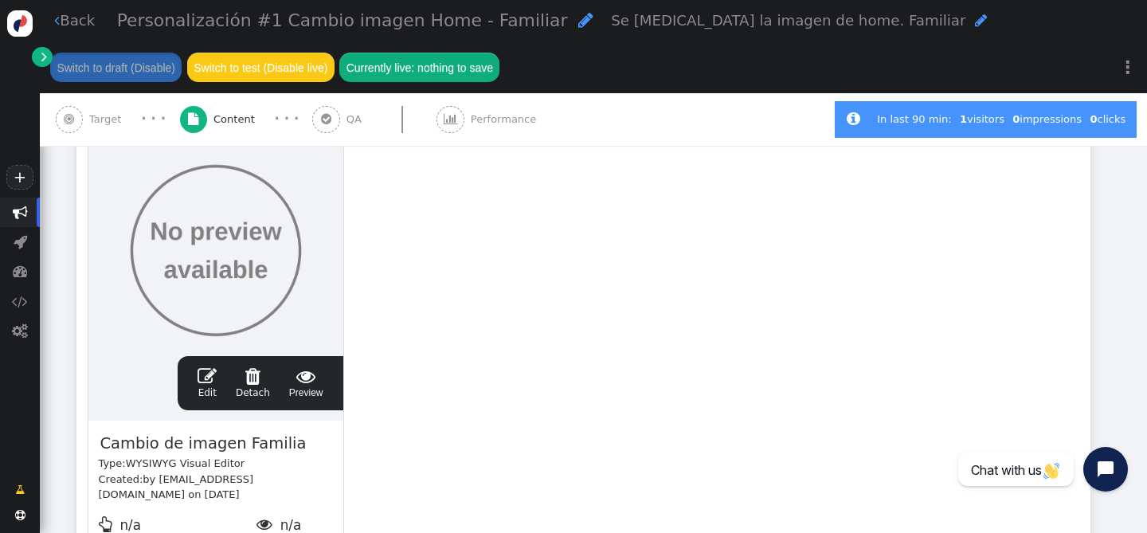
click at [322, 108] on span "" at bounding box center [326, 120] width 28 height 28
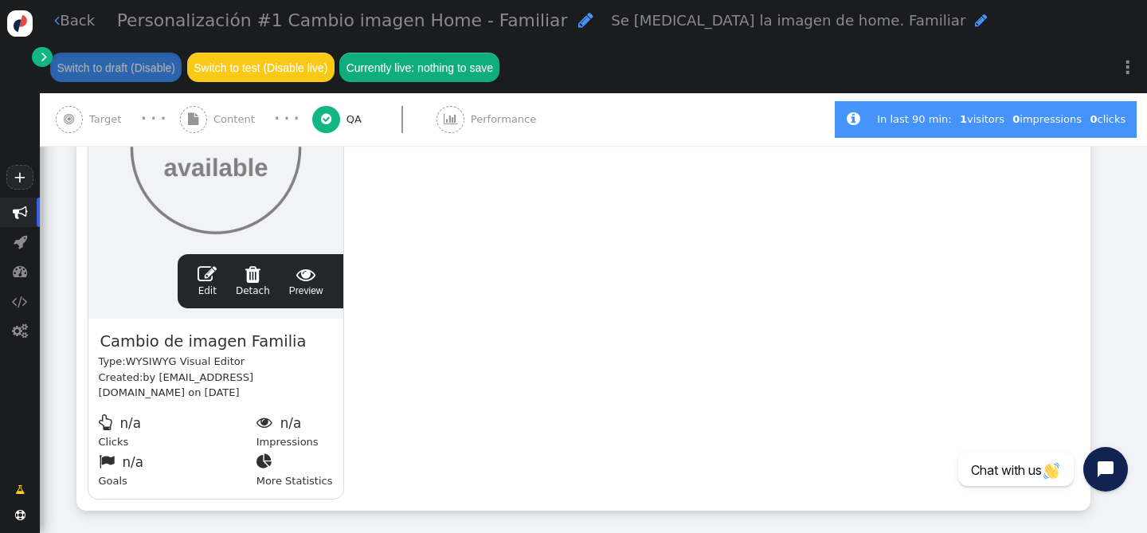
scroll to position [0, 0]
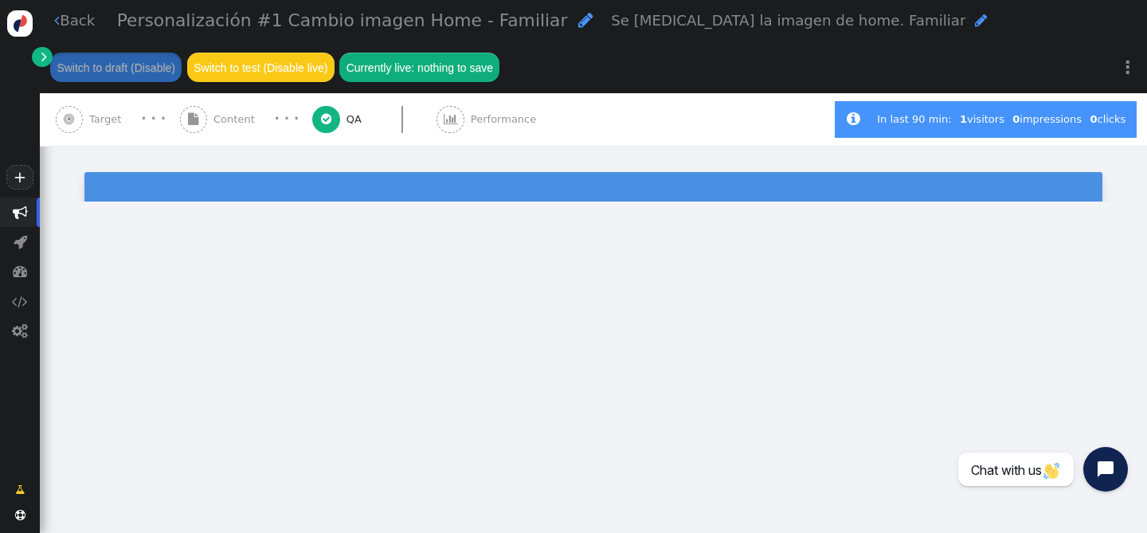
type input "[URL][DOMAIN_NAME]"
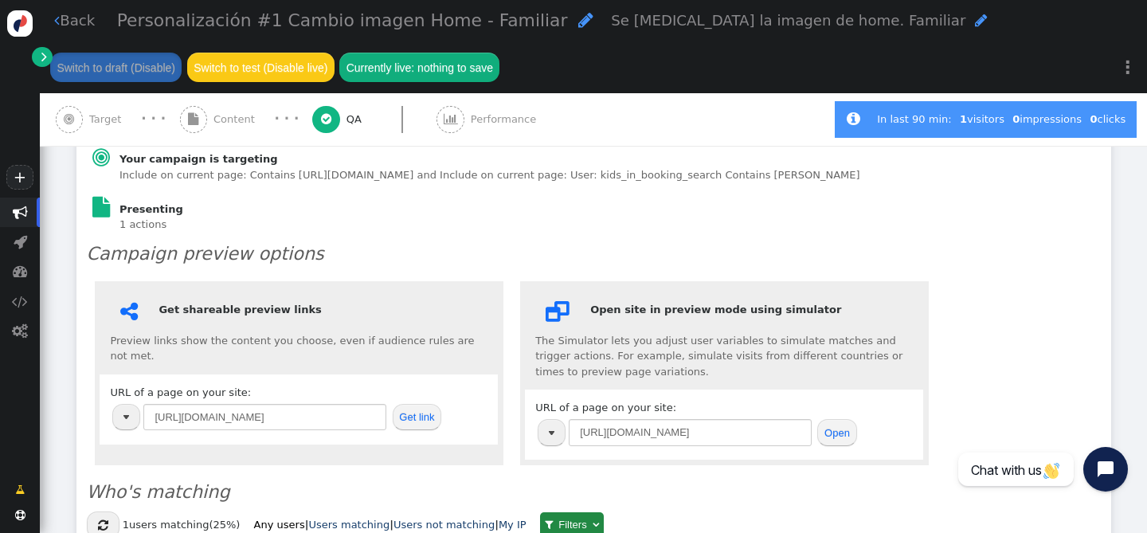
scroll to position [272, 0]
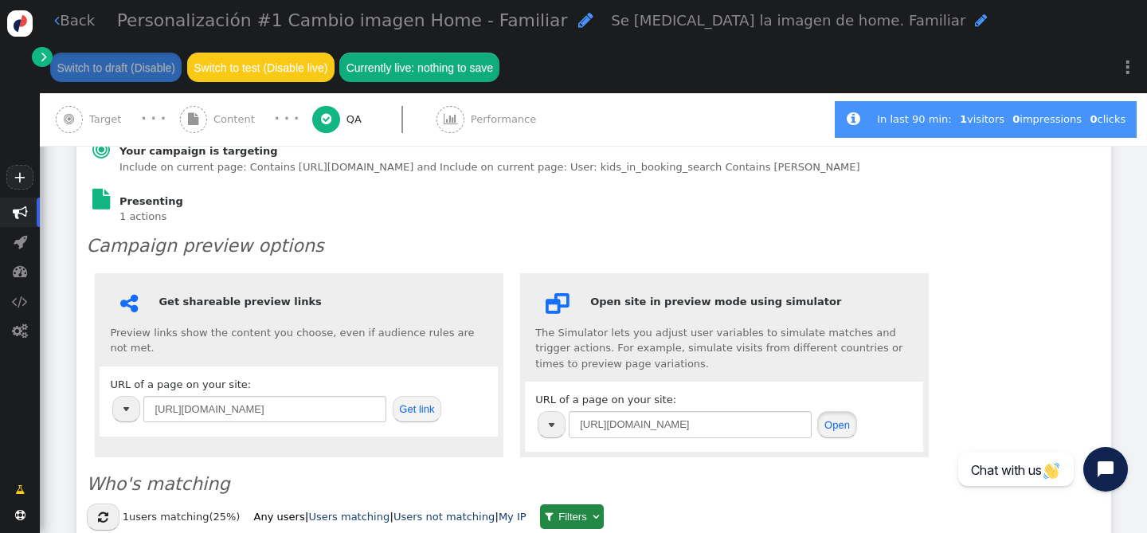
click at [849, 431] on button "Open" at bounding box center [836, 424] width 39 height 27
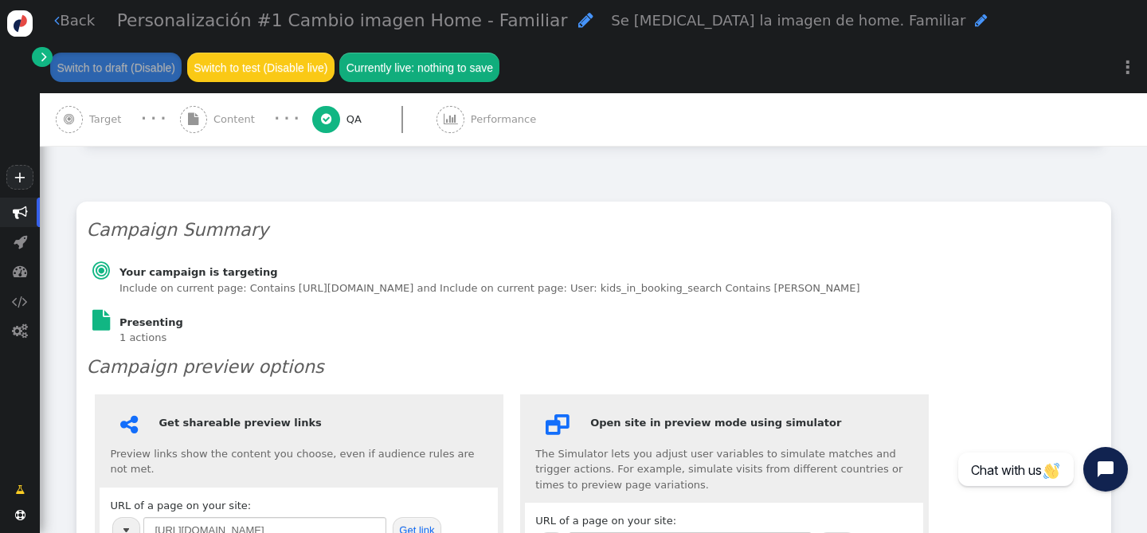
scroll to position [0, 0]
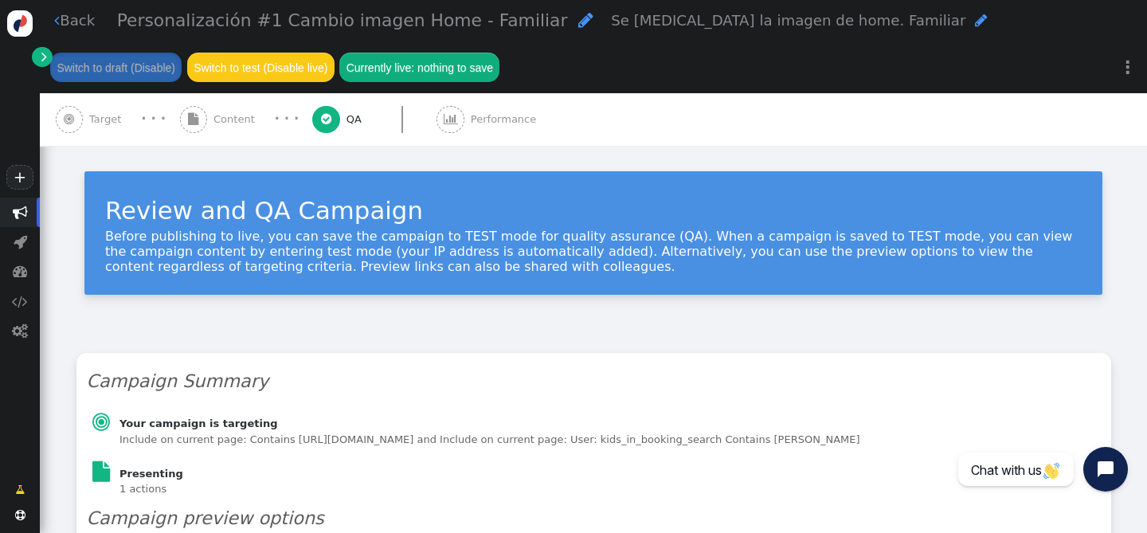
click at [451, 121] on span "" at bounding box center [450, 120] width 28 height 28
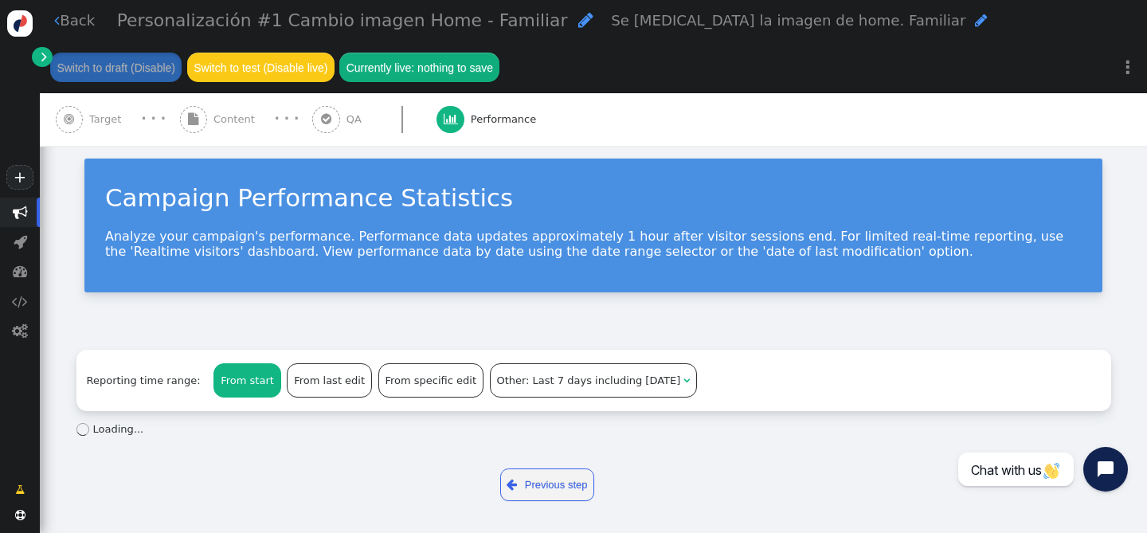
click at [92, 127] on div " Target" at bounding box center [92, 119] width 72 height 53
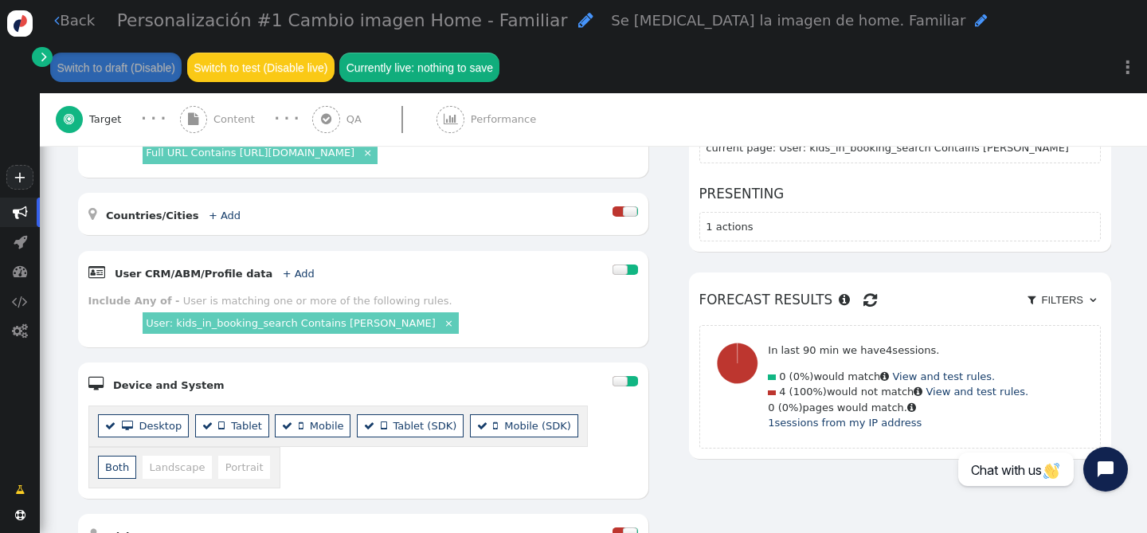
scroll to position [300, 0]
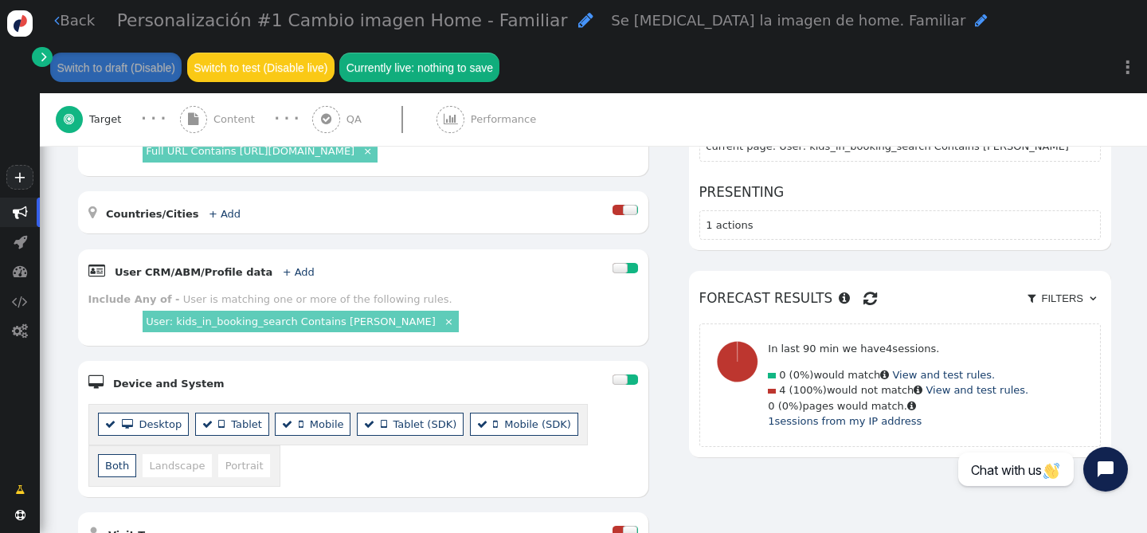
click at [280, 323] on link "User: kids_in_booking_search Contains [PERSON_NAME]" at bounding box center [291, 321] width 290 height 12
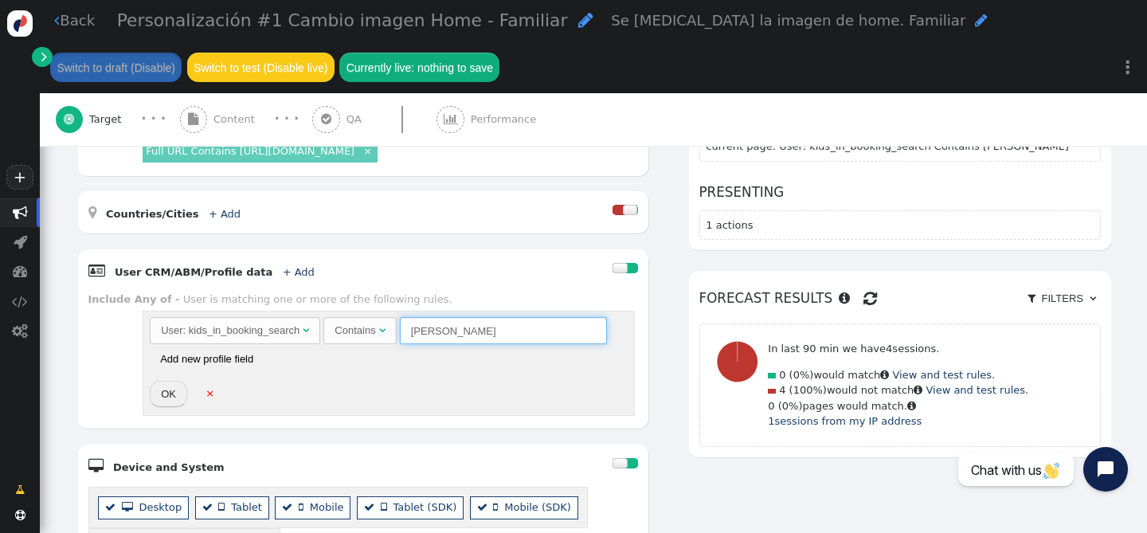
click at [441, 337] on input "[PERSON_NAME]" at bounding box center [503, 330] width 207 height 27
click at [486, 336] on input "[PERSON_NAME]" at bounding box center [503, 330] width 207 height 27
click at [355, 324] on div "Contains" at bounding box center [355, 331] width 41 height 16
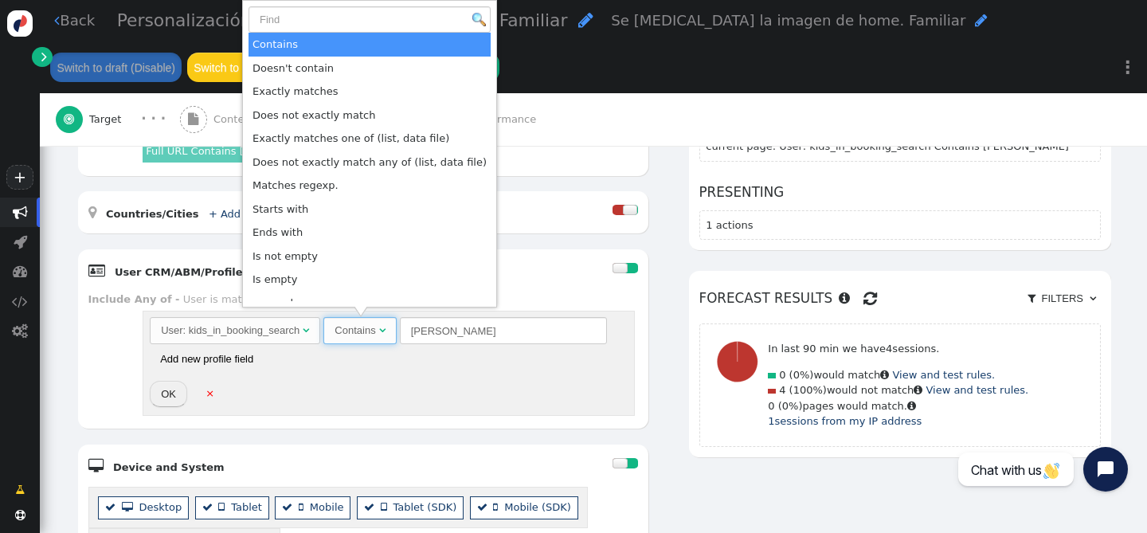
click at [355, 324] on div "Contains" at bounding box center [355, 331] width 41 height 16
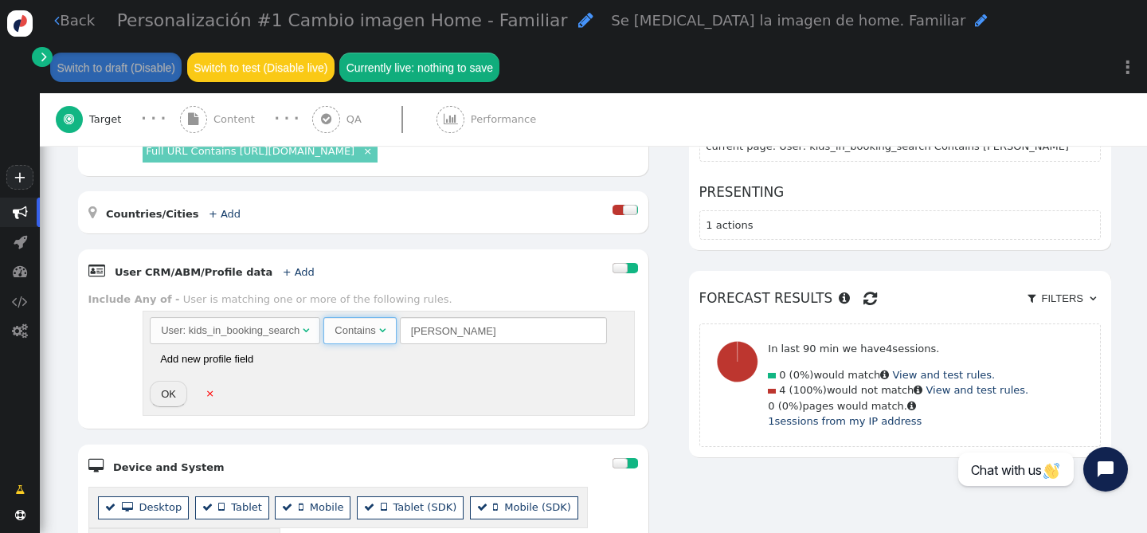
click at [292, 327] on div "User: kids_in_booking_search" at bounding box center [230, 331] width 139 height 16
click at [366, 318] on span "Contains " at bounding box center [359, 330] width 72 height 27
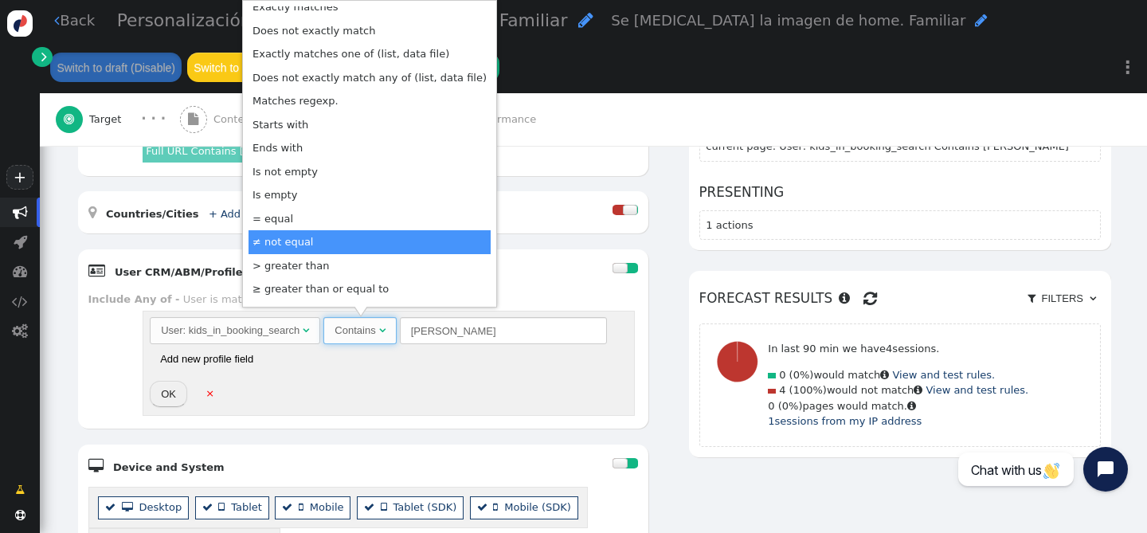
scroll to position [131, 0]
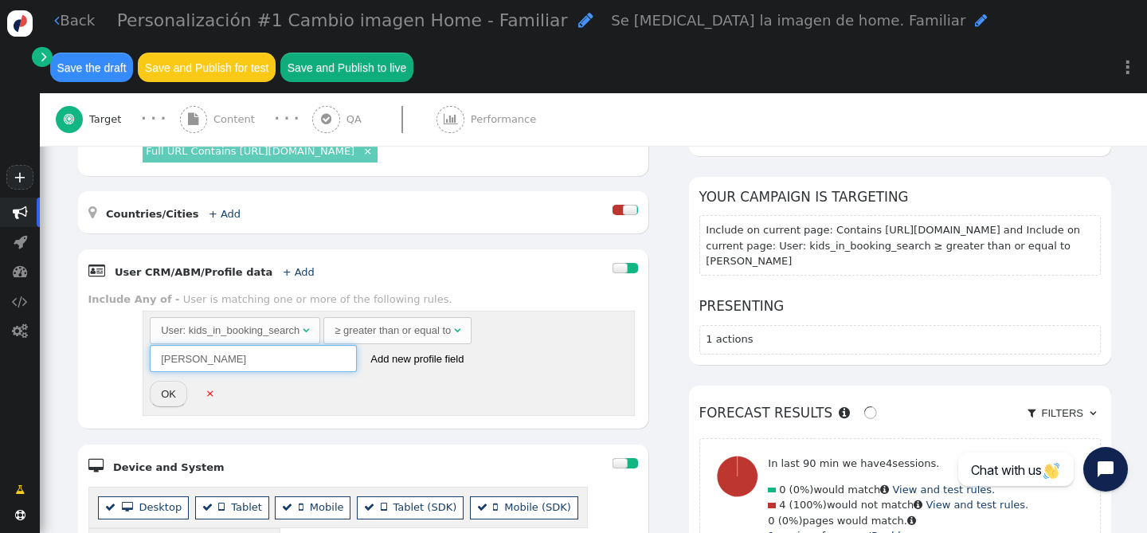
click at [301, 362] on input "[PERSON_NAME]" at bounding box center [253, 358] width 207 height 27
drag, startPoint x: 301, startPoint y: 362, endPoint x: 132, endPoint y: 362, distance: 168.9
click at [132, 362] on div "Include Any of - User is matching one or more of the following rules. User: kid…" at bounding box center [363, 355] width 550 height 127
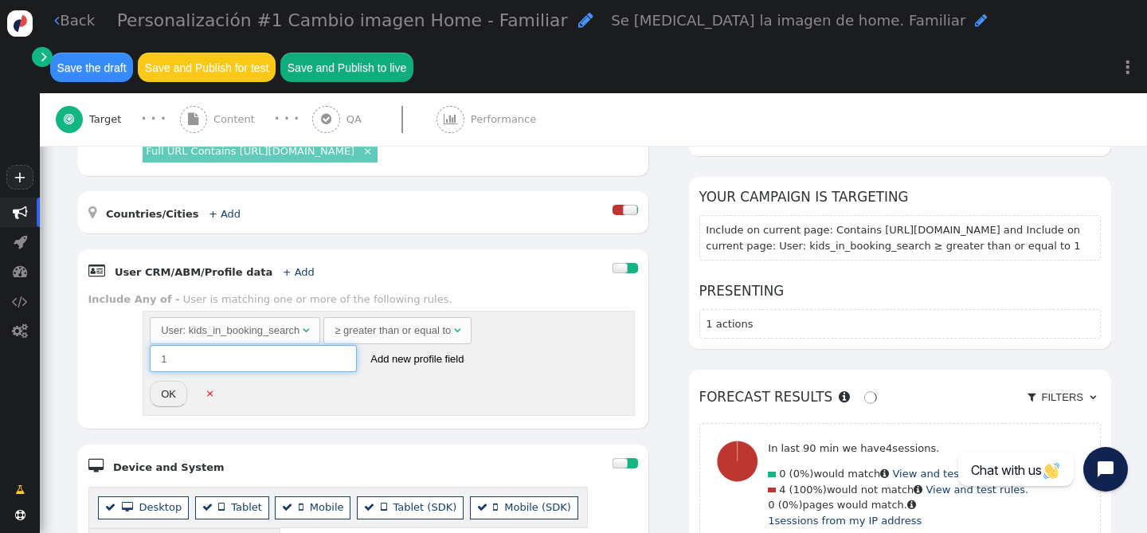
type input "1"
click at [161, 401] on button "OK" at bounding box center [168, 394] width 37 height 27
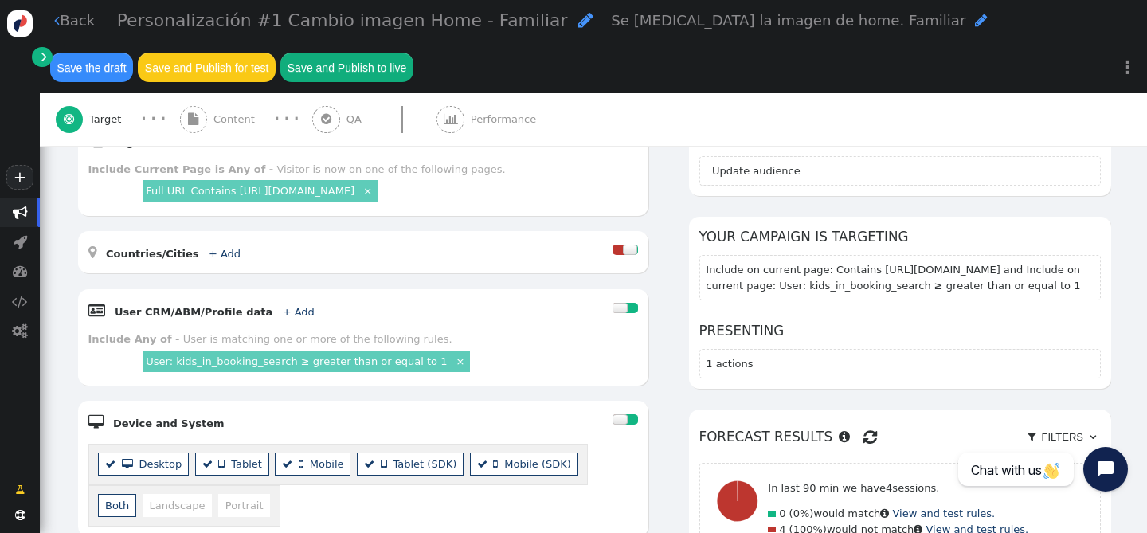
scroll to position [0, 0]
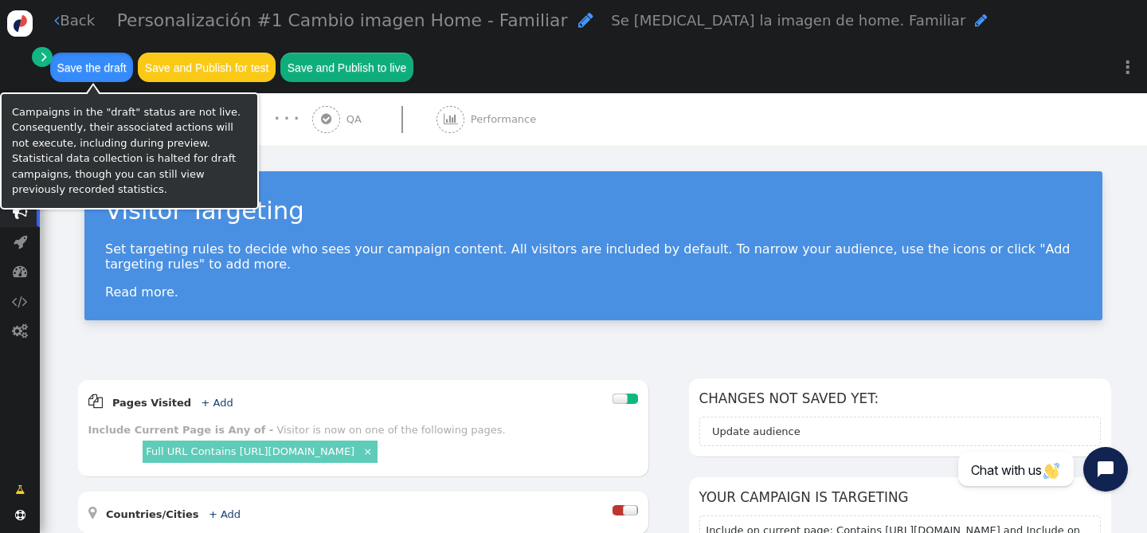
click at [109, 65] on button "Save the draft" at bounding box center [91, 67] width 83 height 29
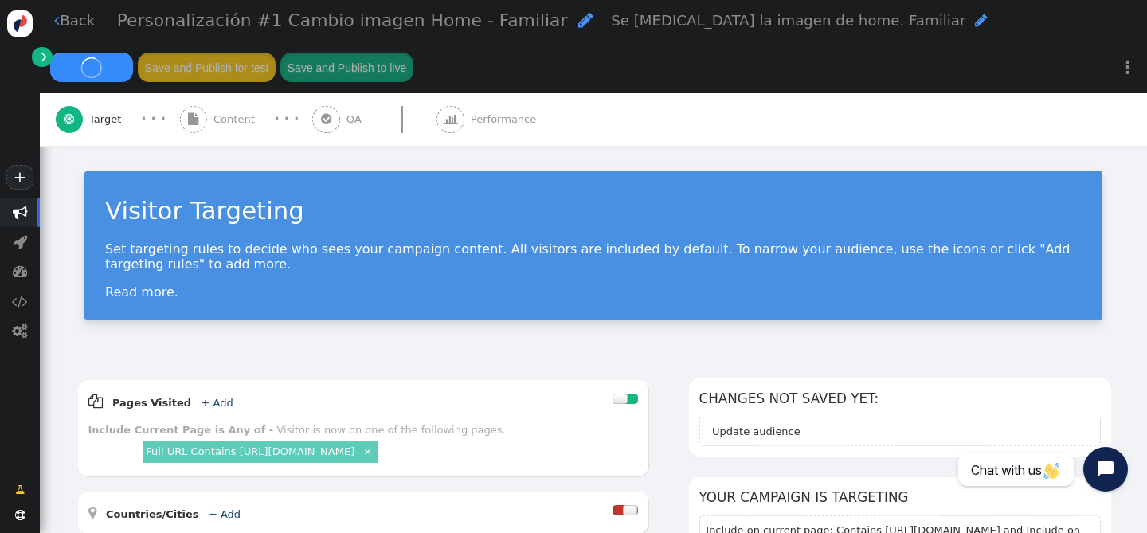
click at [229, 108] on div " Content" at bounding box center [220, 119] width 81 height 53
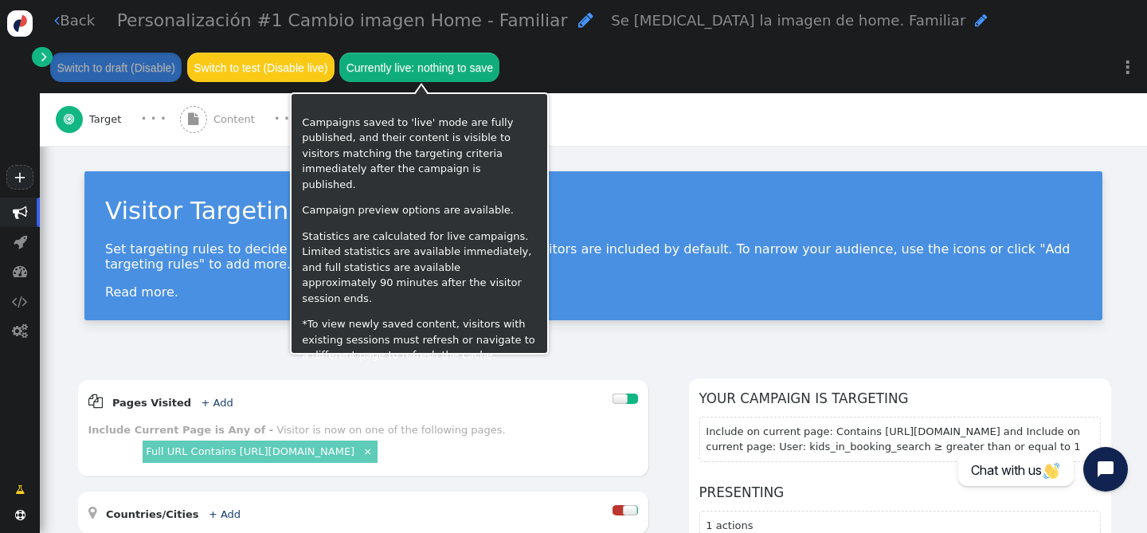
click at [437, 70] on button "Currently live: nothing to save" at bounding box center [419, 67] width 160 height 29
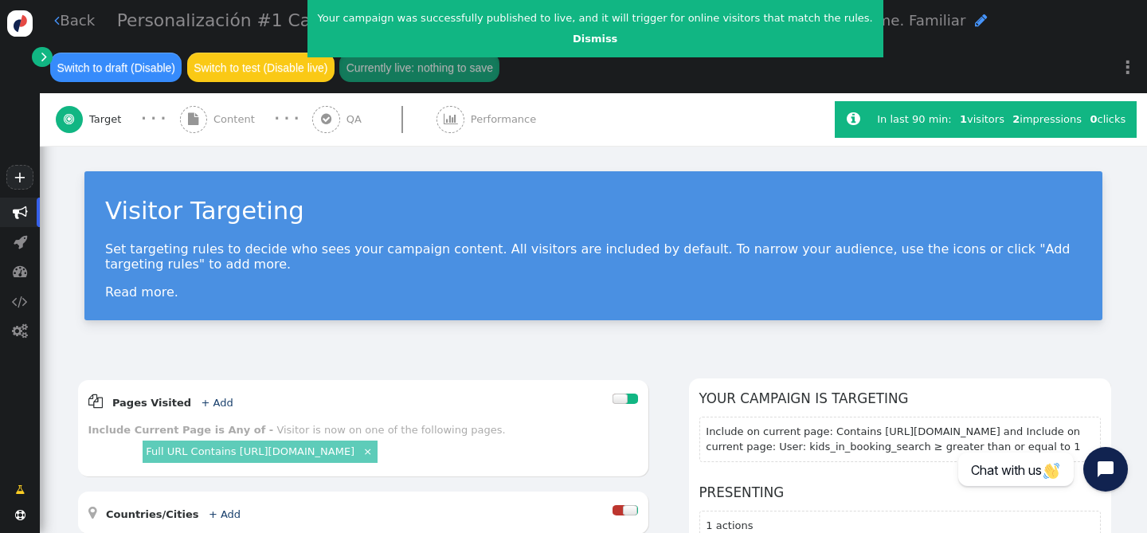
click at [61, 29] on link " Back" at bounding box center [74, 21] width 41 height 22
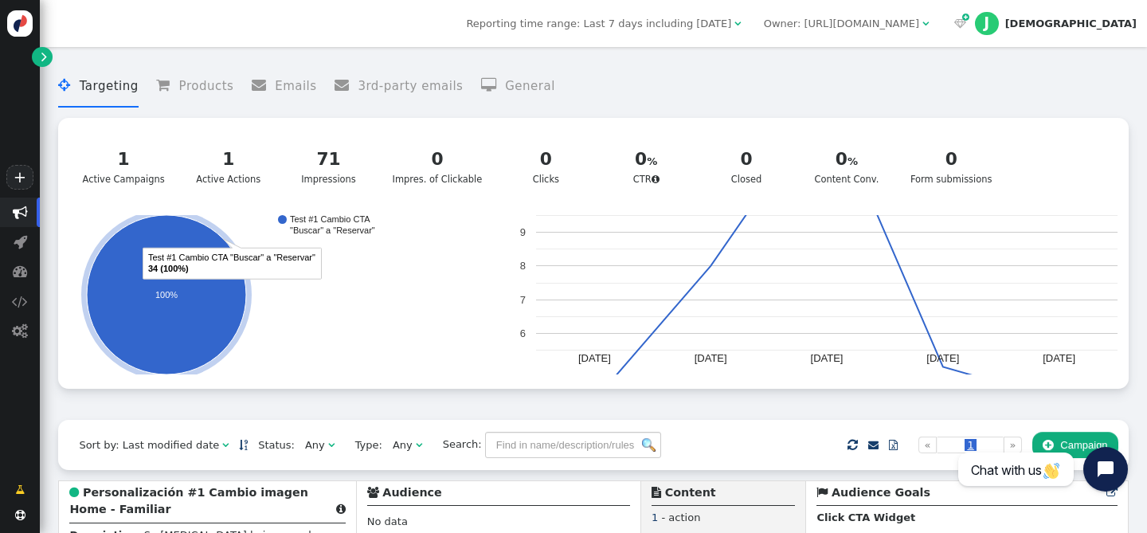
click at [21, 213] on span "" at bounding box center [20, 212] width 15 height 15
click at [45, 54] on span "" at bounding box center [44, 57] width 6 height 16
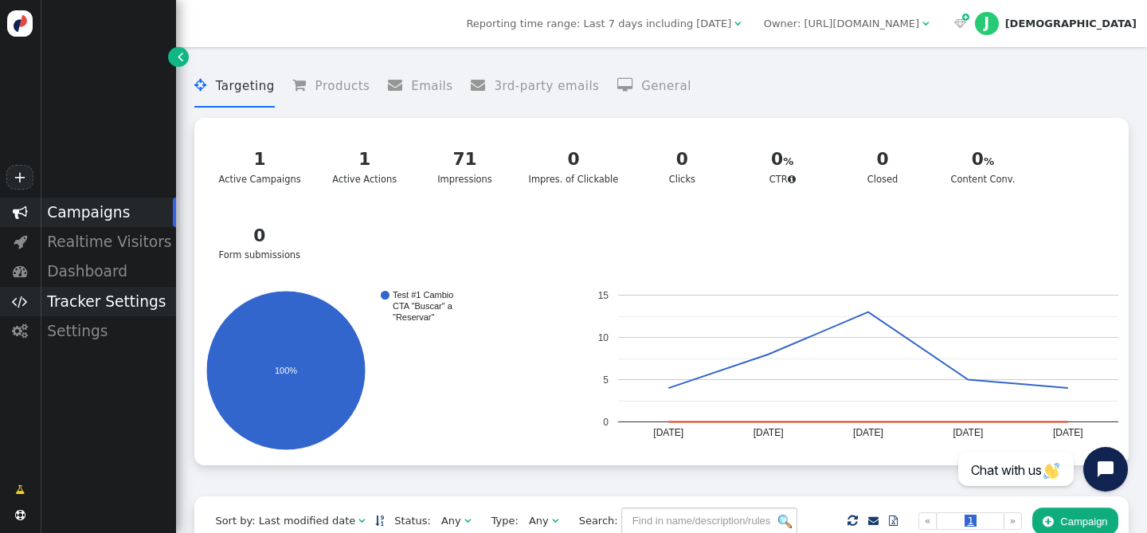
click at [95, 300] on div "Tracker Settings" at bounding box center [108, 301] width 136 height 29
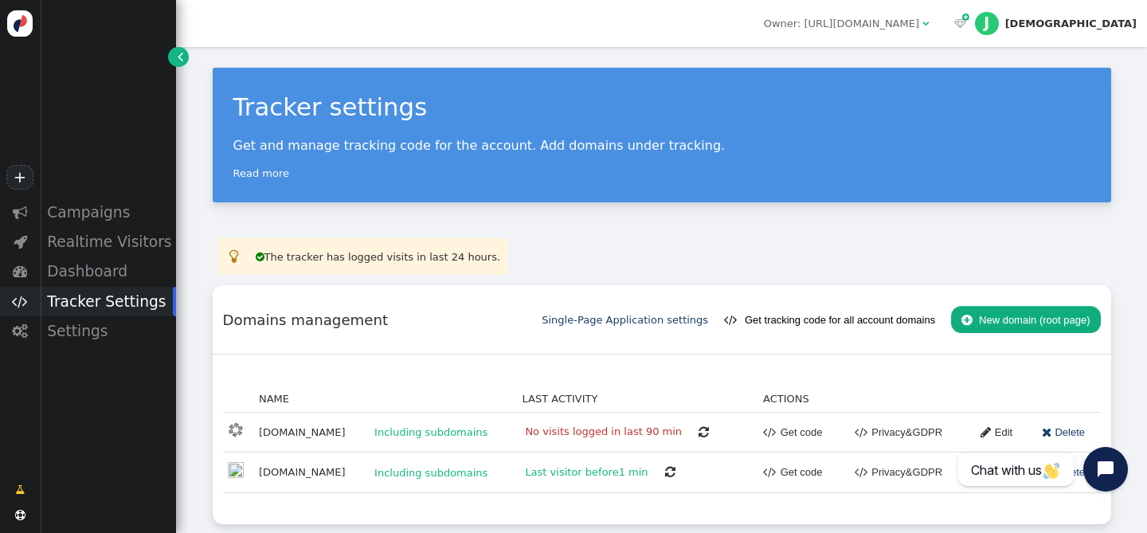
scroll to position [11, 0]
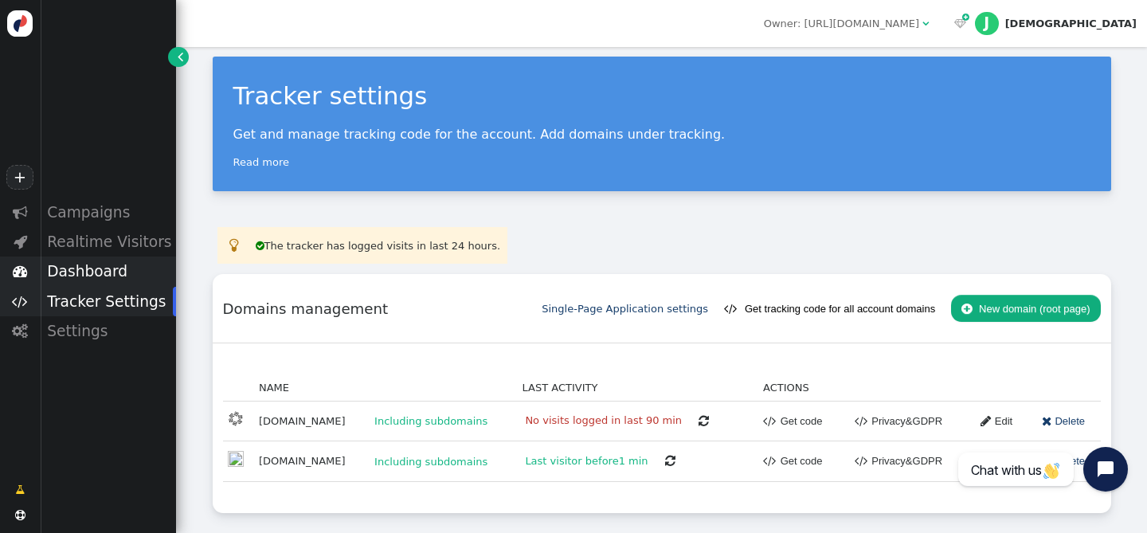
click at [121, 264] on div "Dashboard" at bounding box center [108, 270] width 136 height 29
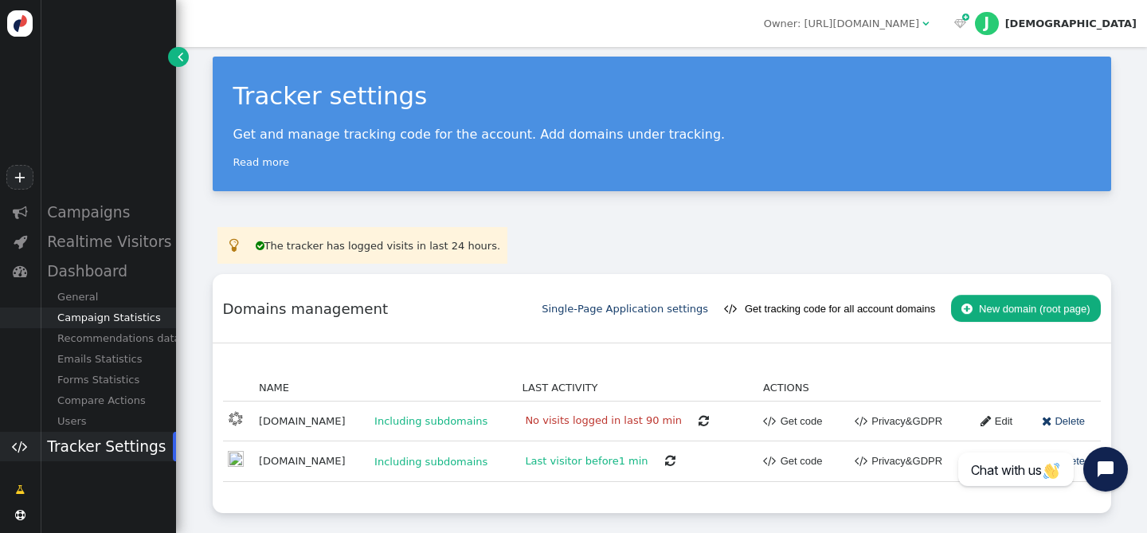
click at [117, 319] on div "Campaign Statistics" at bounding box center [108, 317] width 136 height 21
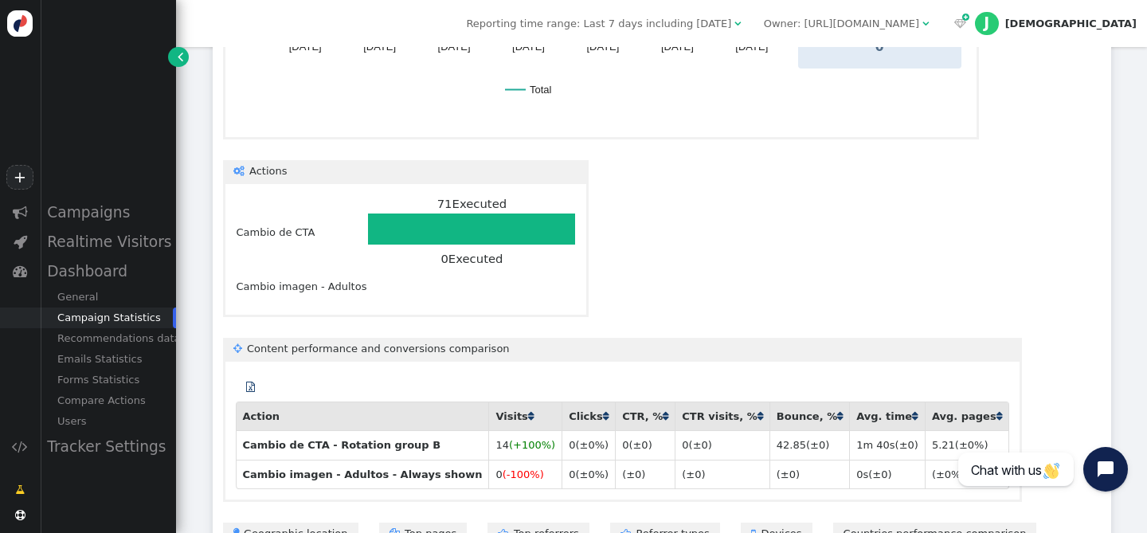
scroll to position [879, 0]
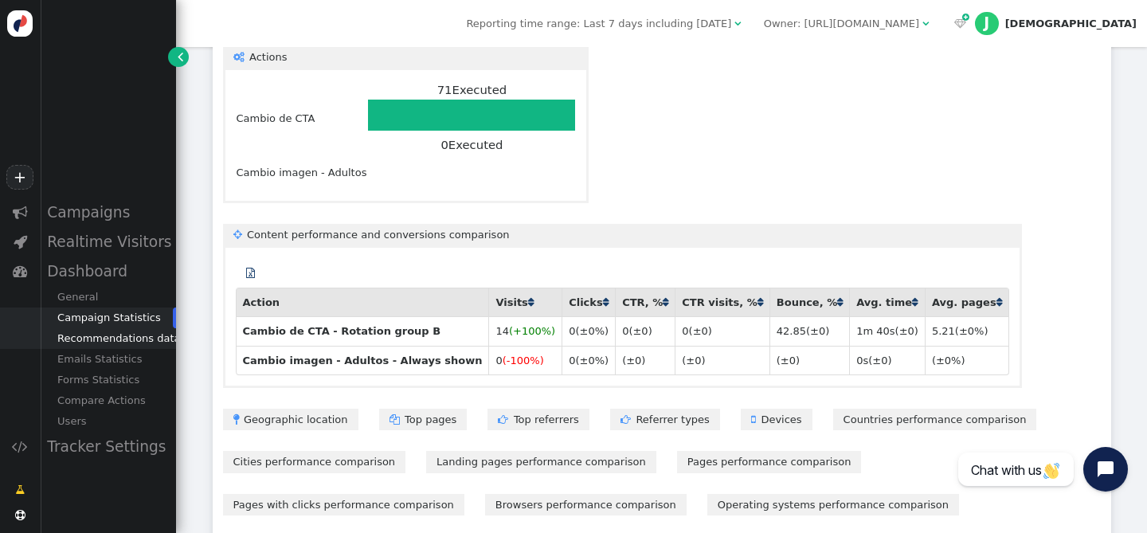
click at [134, 339] on div "Recommendations data" at bounding box center [108, 338] width 136 height 21
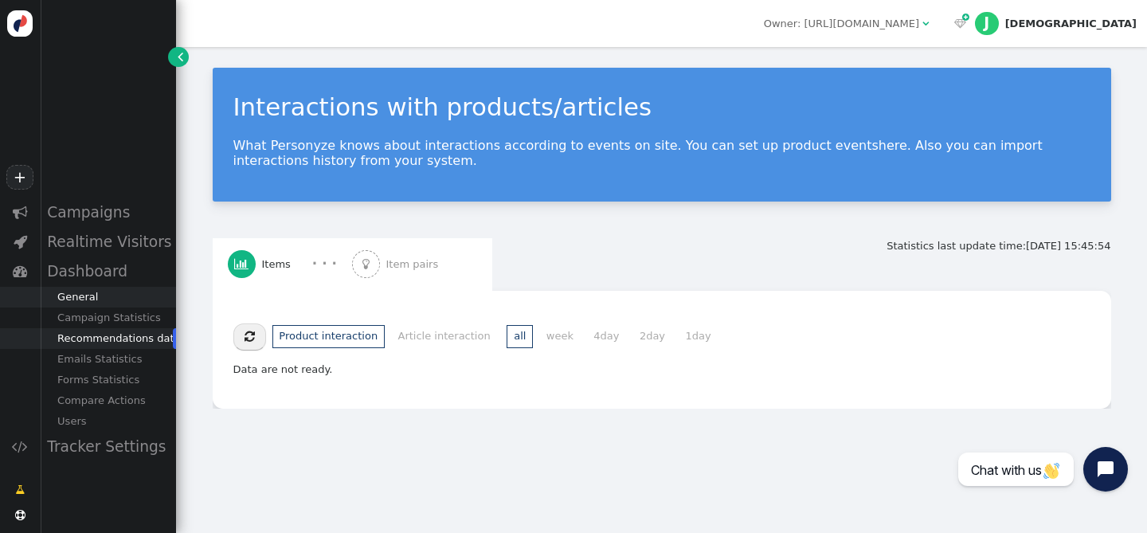
click at [88, 303] on div "General" at bounding box center [108, 297] width 136 height 21
